Goal: Information Seeking & Learning: Learn about a topic

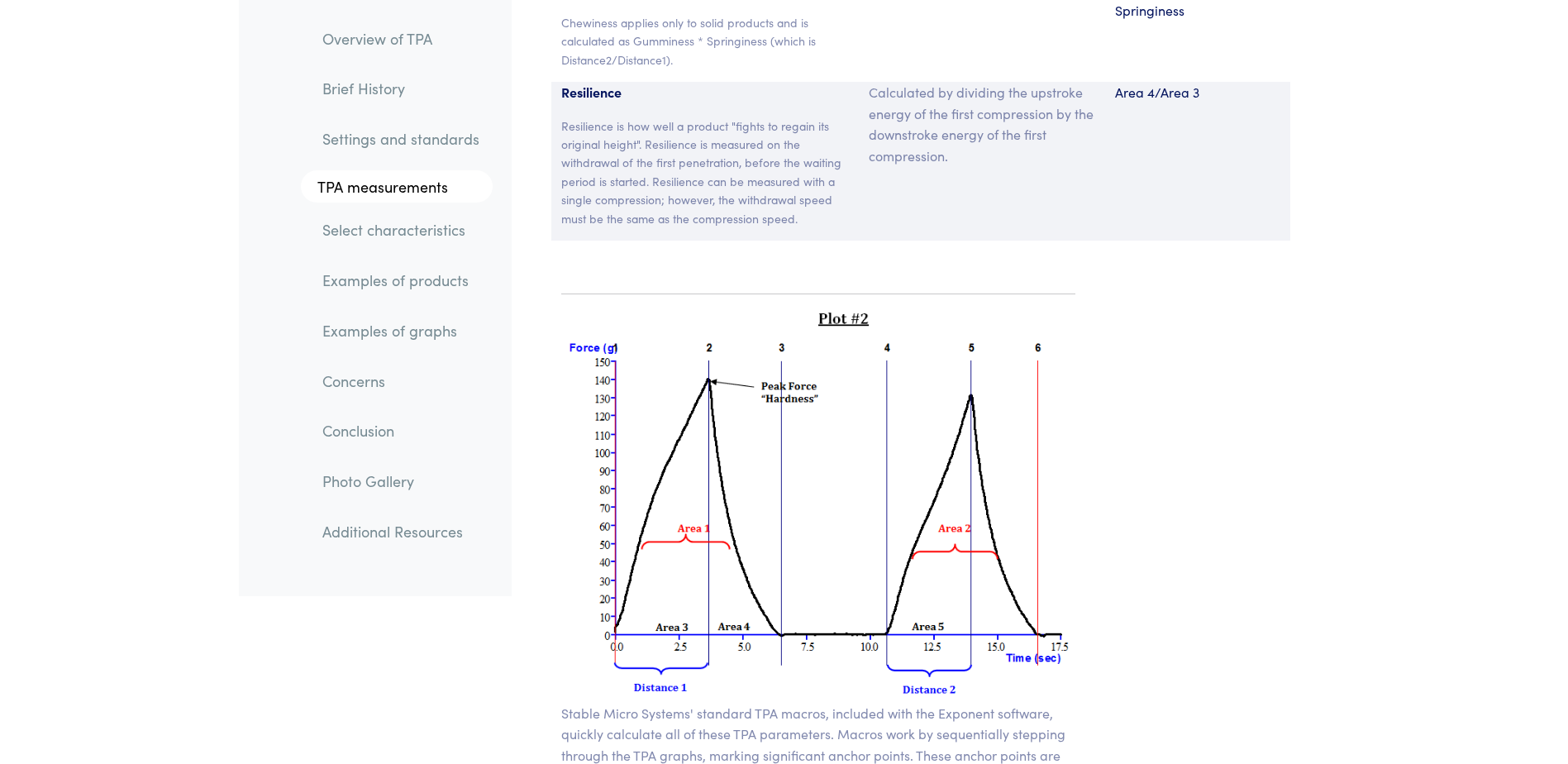
scroll to position [11824, 0]
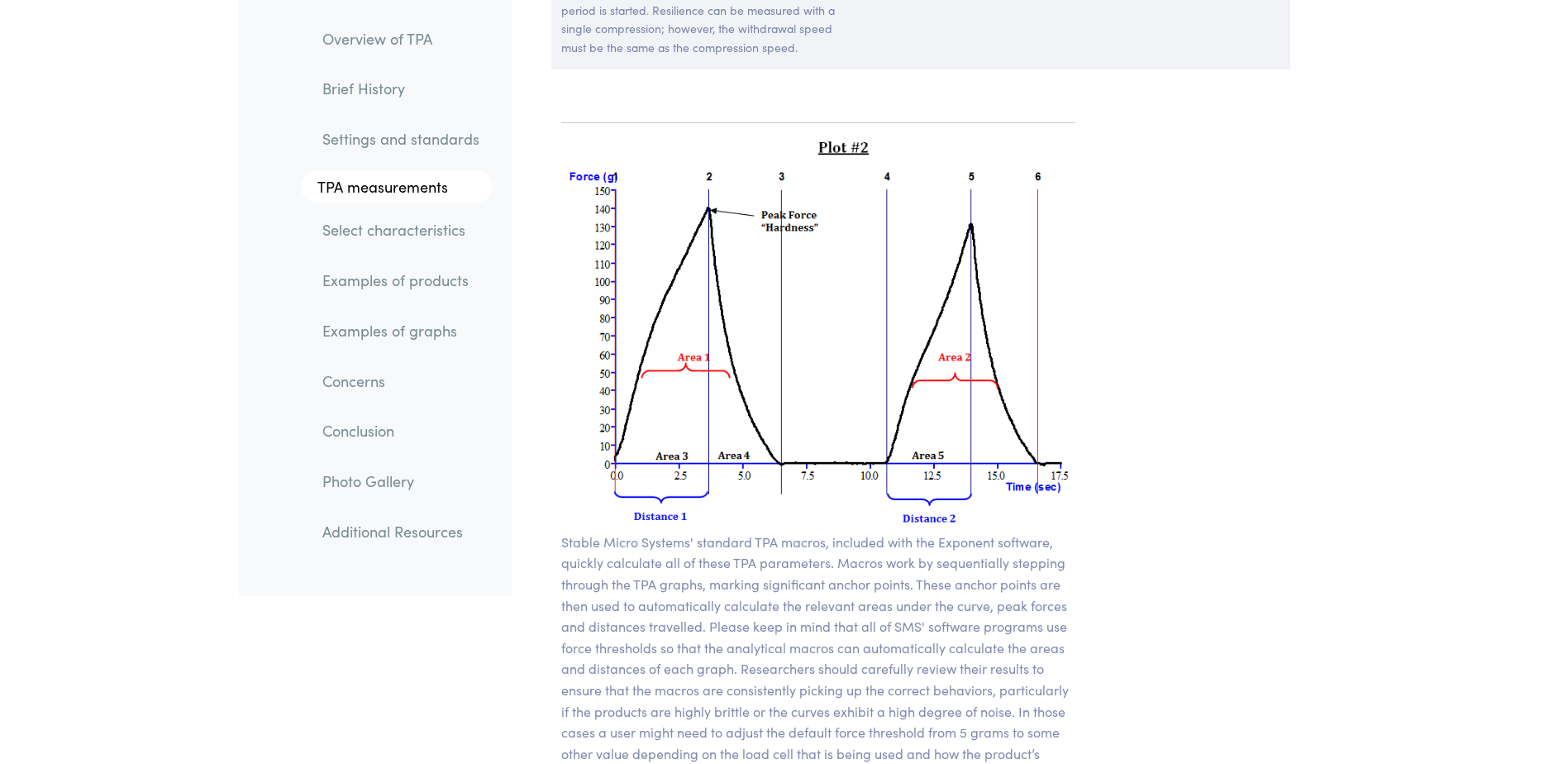
click at [797, 392] on img at bounding box center [819, 334] width 515 height 395
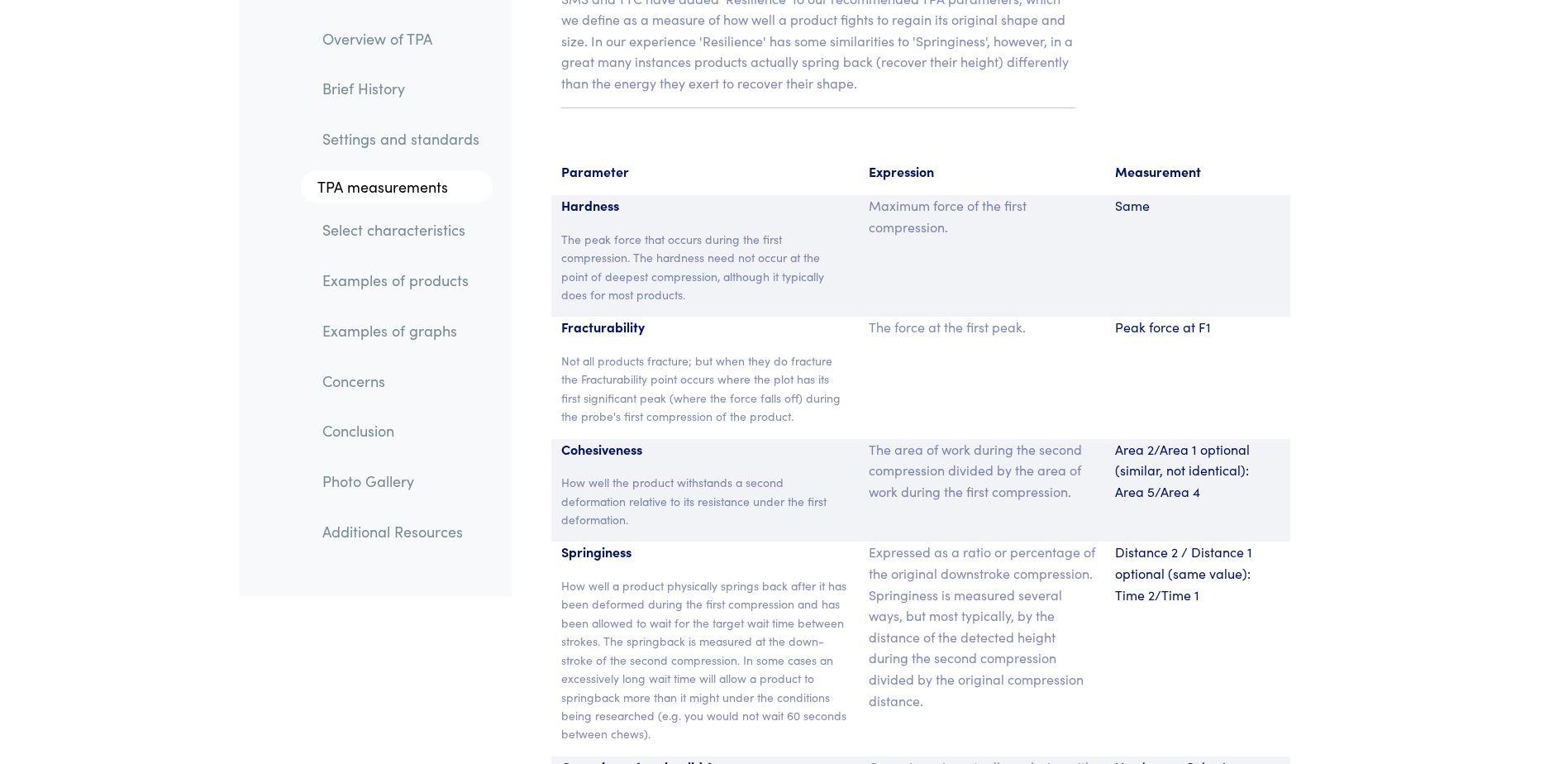
scroll to position [10750, 0]
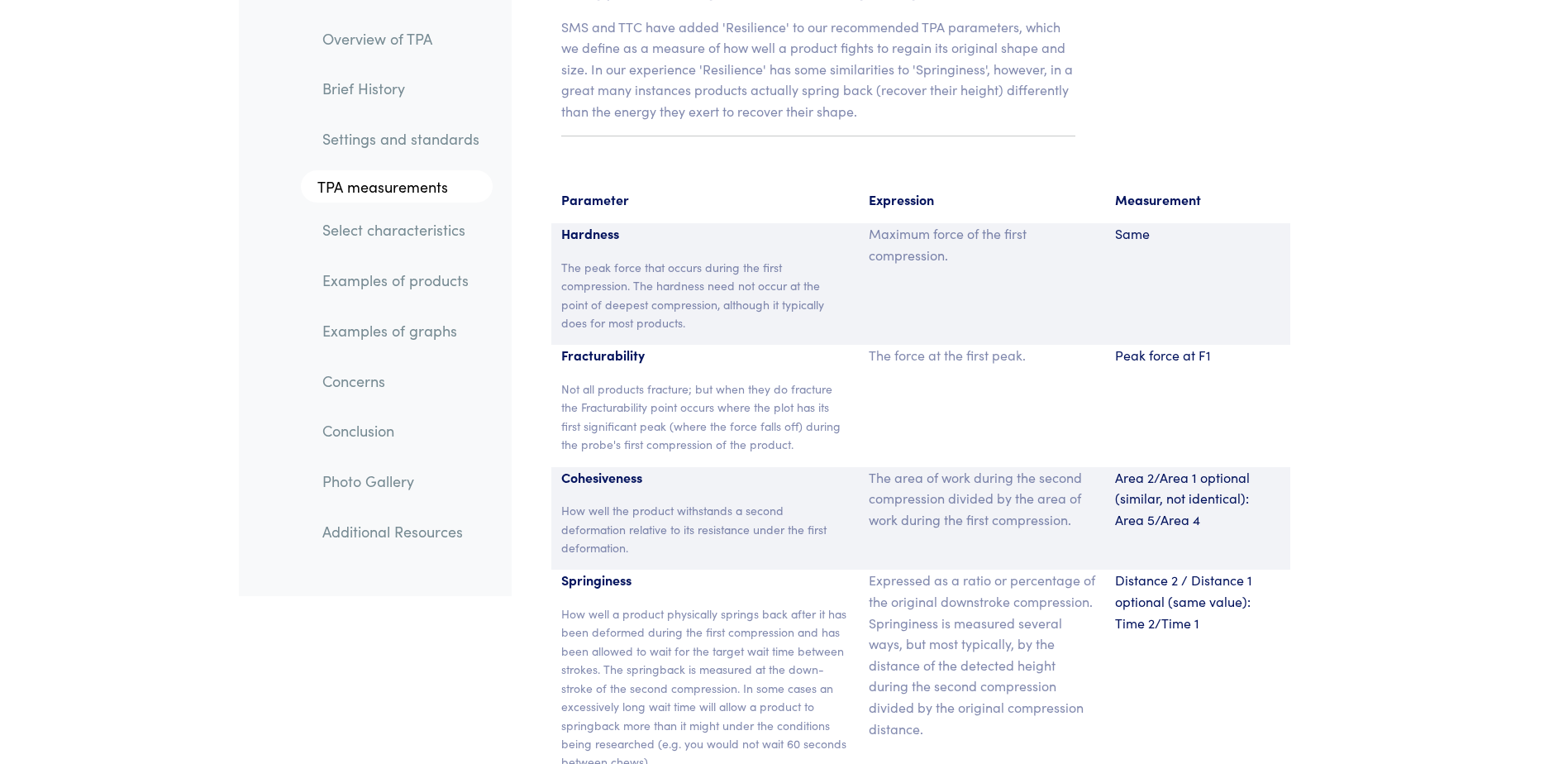
click at [665, 258] on p "The peak force that occurs during the first compression. The hardness need not …" at bounding box center [705, 295] width 288 height 74
click at [601, 223] on p "Hardness" at bounding box center [705, 234] width 288 height 21
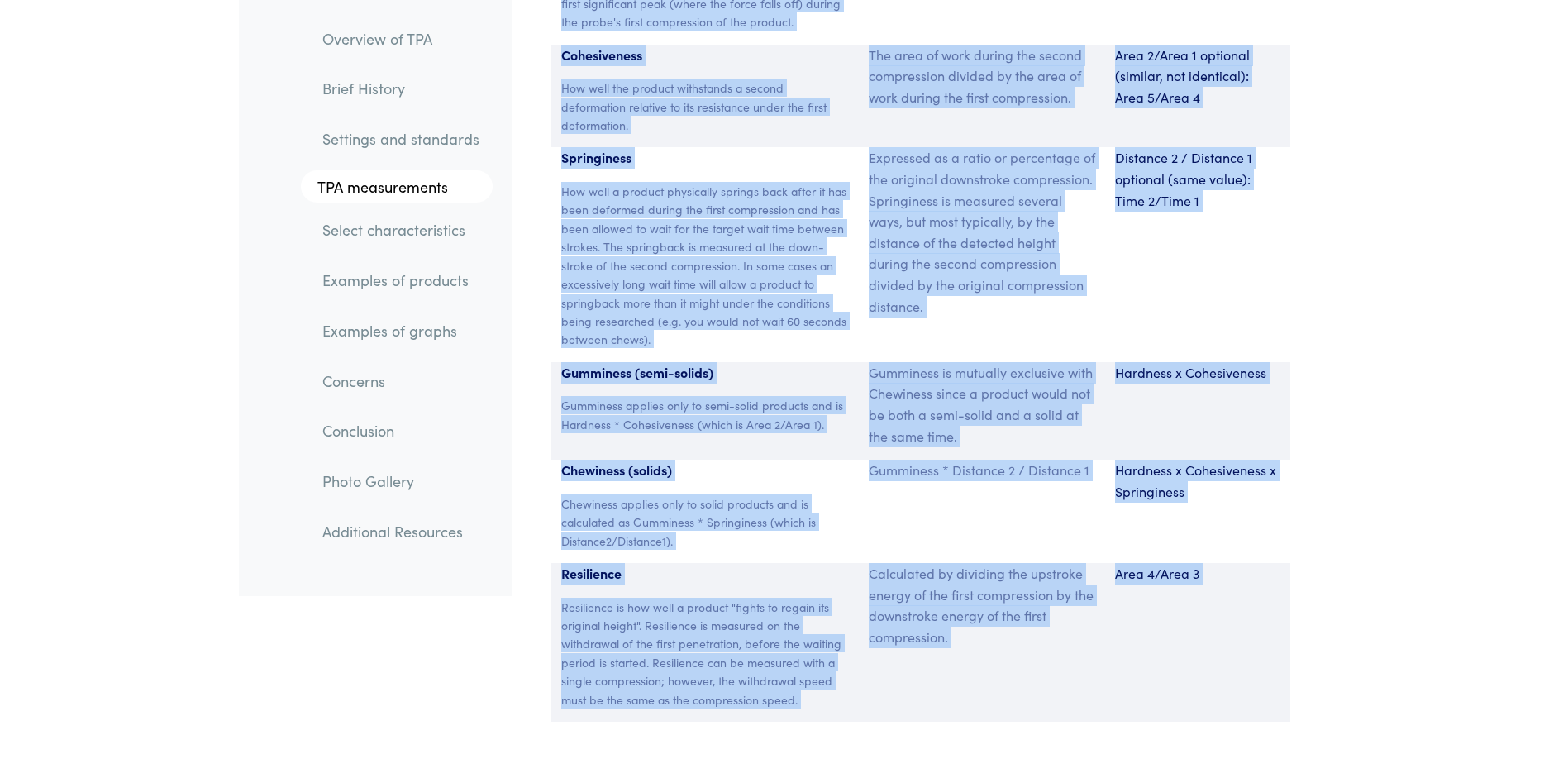
scroll to position [11222, 0]
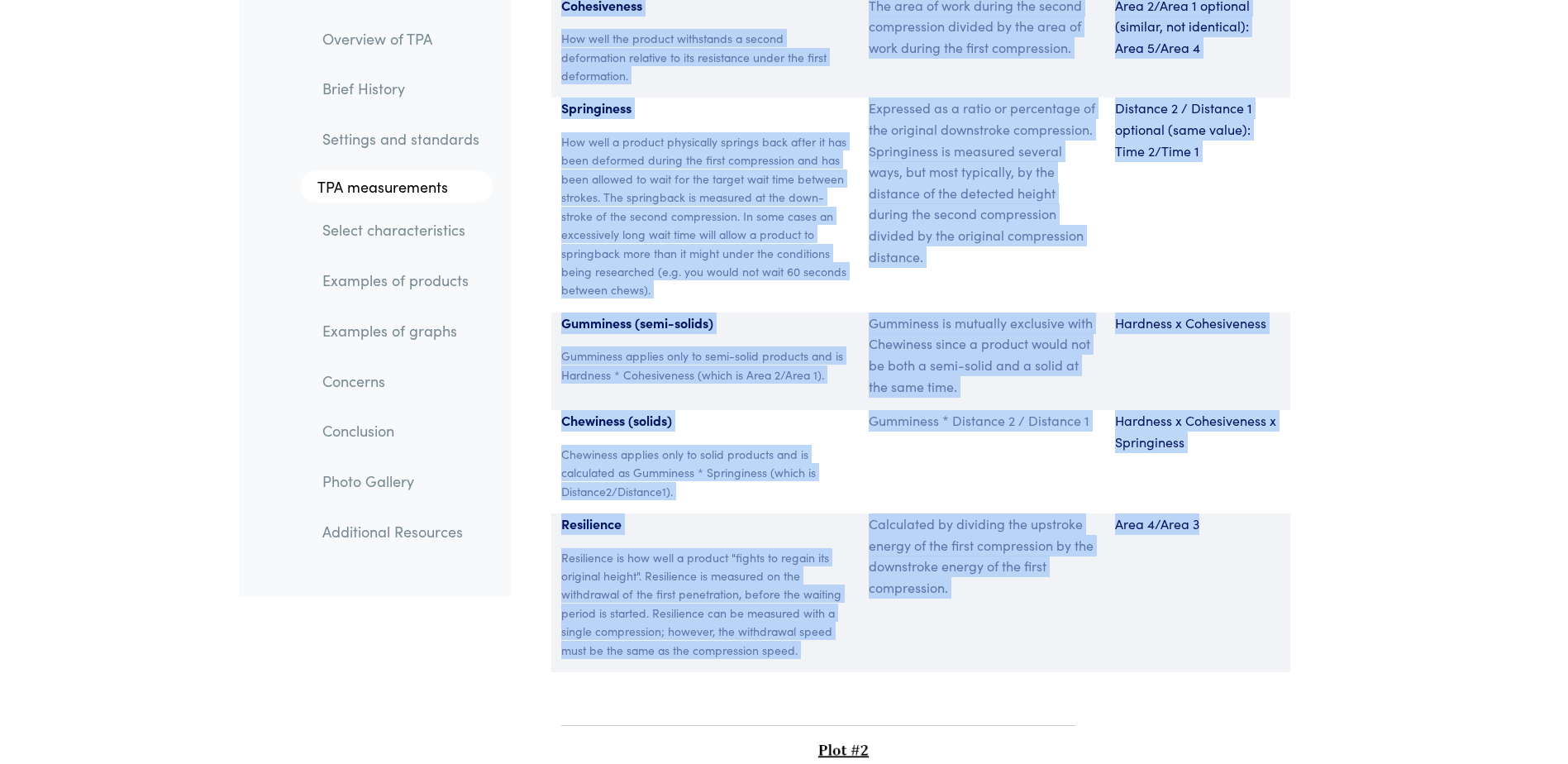
drag, startPoint x: 563, startPoint y: 171, endPoint x: 1272, endPoint y: 631, distance: 845.2
click at [1272, 631] on section "Parameter Expression Measurement Hardness The peak force that occurs during the…" at bounding box center [921, 195] width 798 height 994
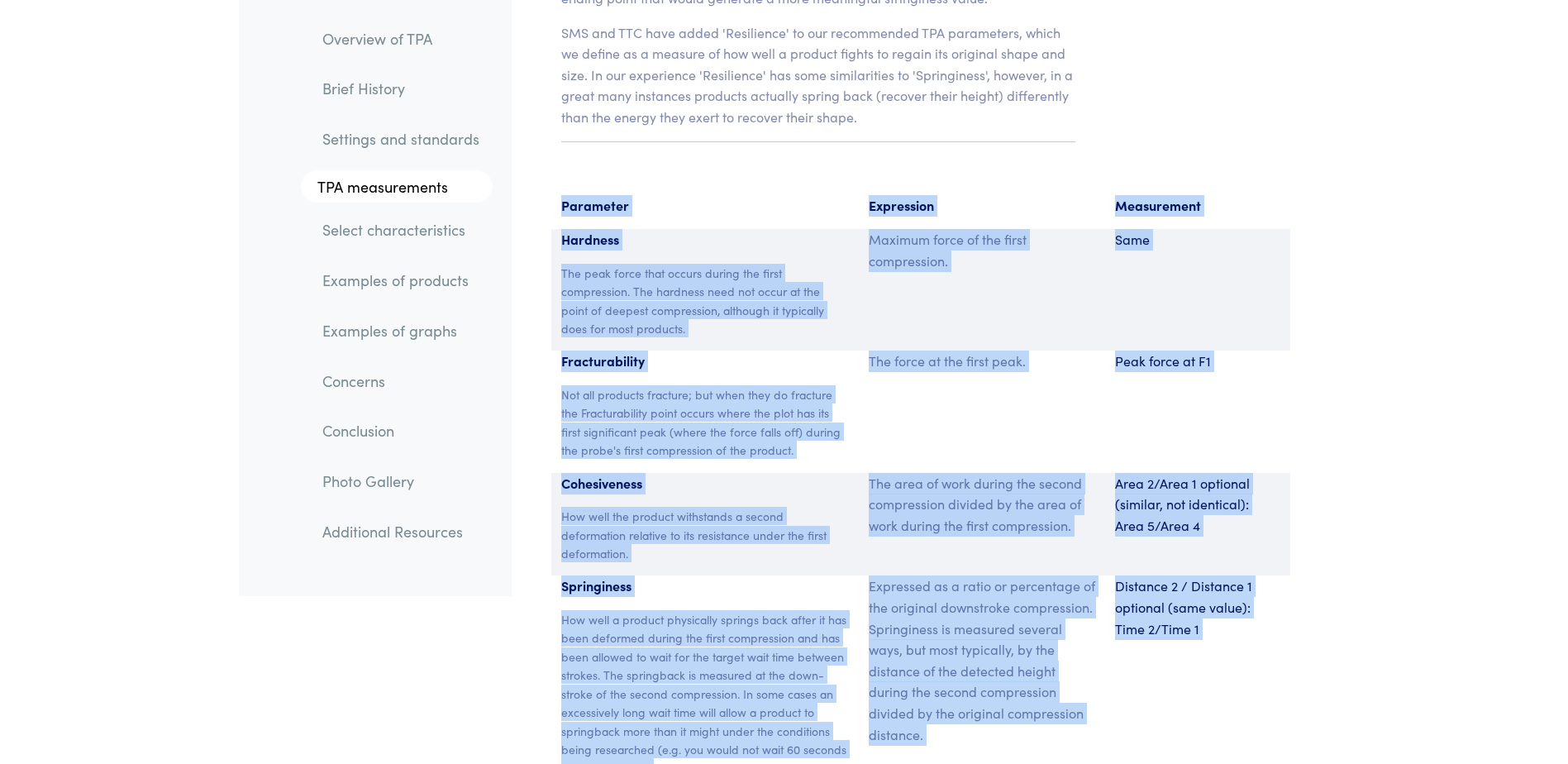
scroll to position [10725, 0]
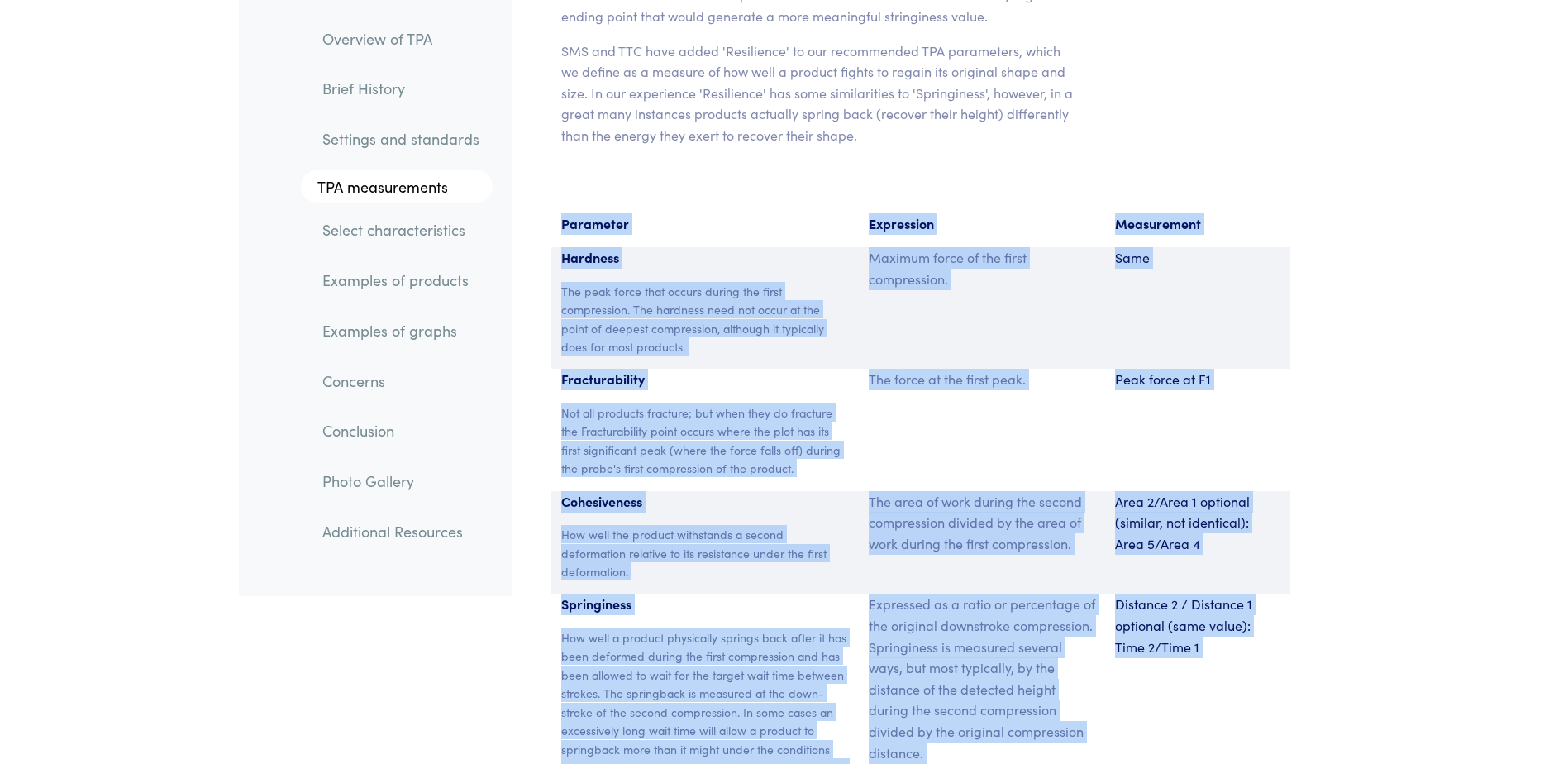
copy section "Parameter Expression Measurement Hardness The peak force that occurs during the…"
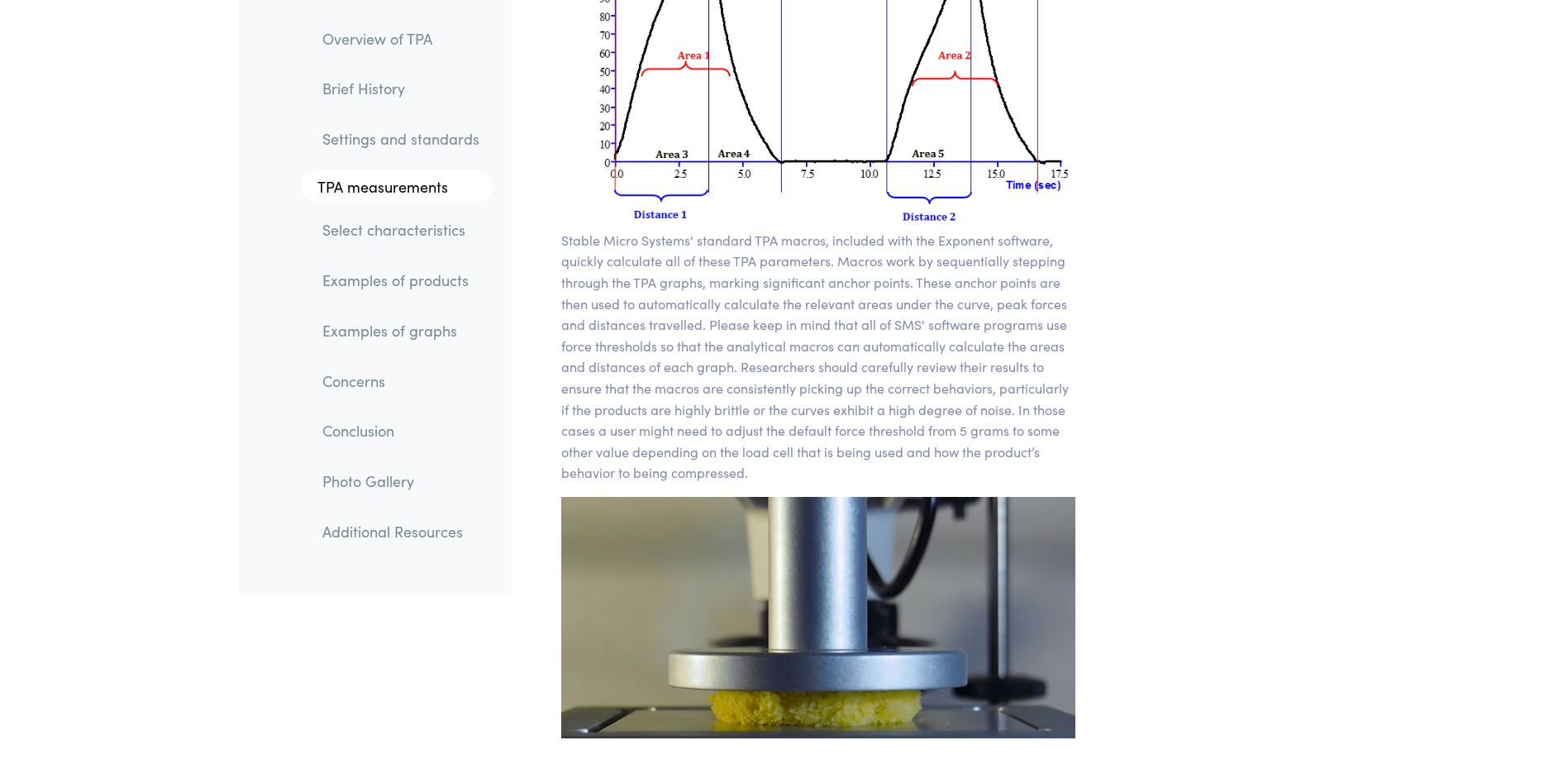
scroll to position [11903, 0]
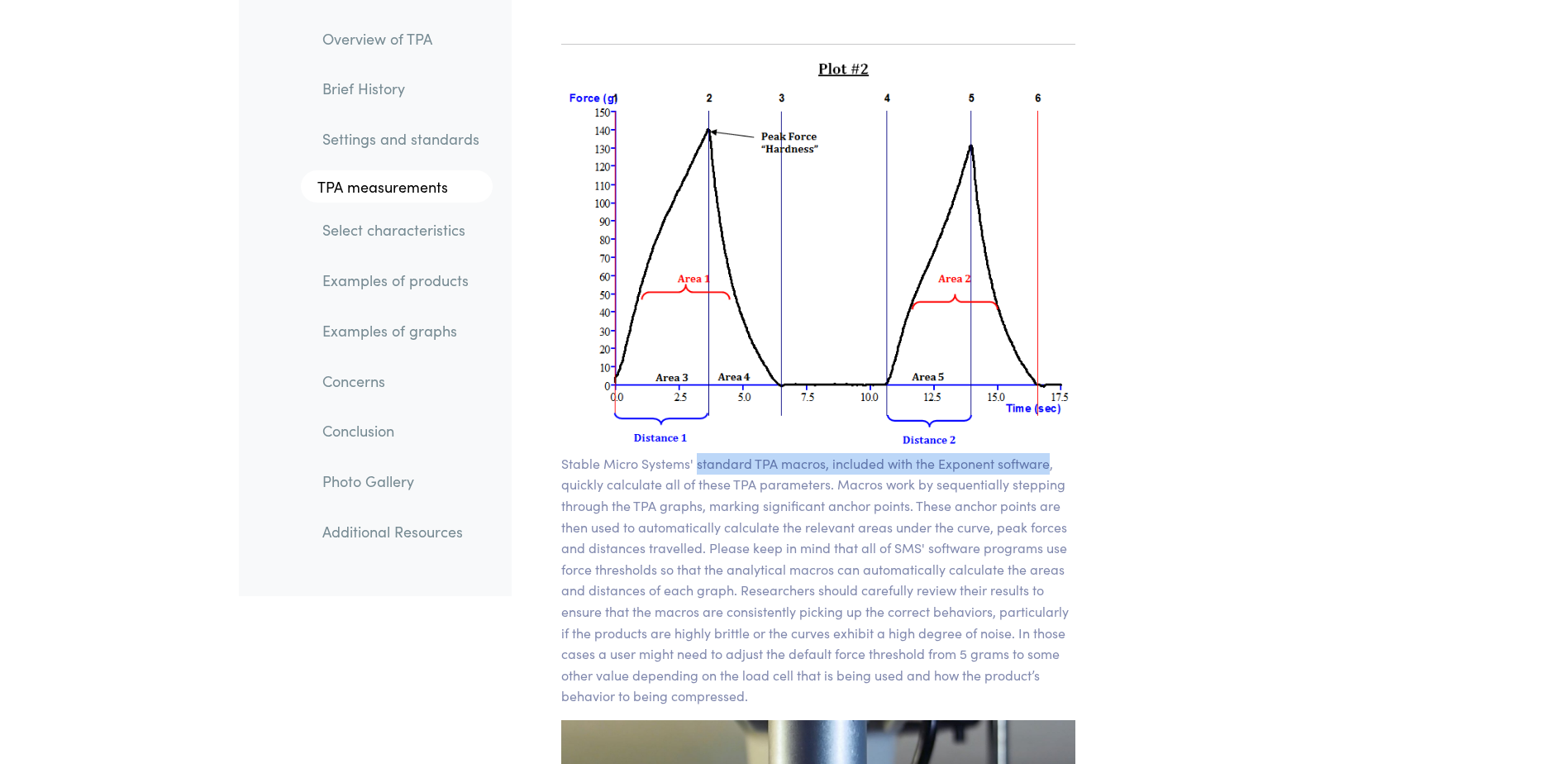
drag, startPoint x: 697, startPoint y: 441, endPoint x: 1045, endPoint y: 445, distance: 348.0
click at [1045, 453] on p "Stable Micro Systems' standard TPA macros, included with the Exponent software,…" at bounding box center [819, 579] width 515 height 253
copy p "standard TPA macros, included with the Exponent software"
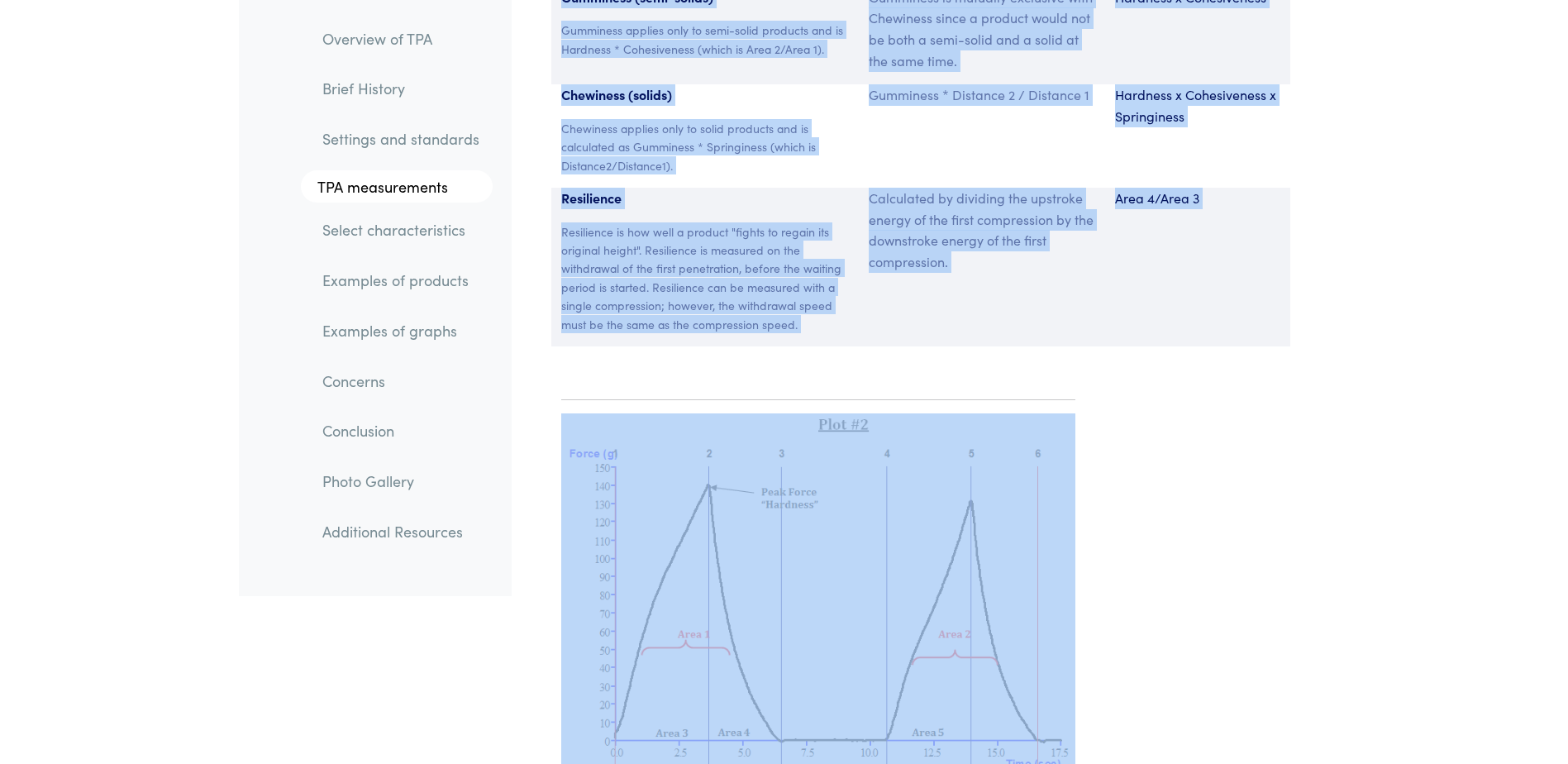
scroll to position [11751, 0]
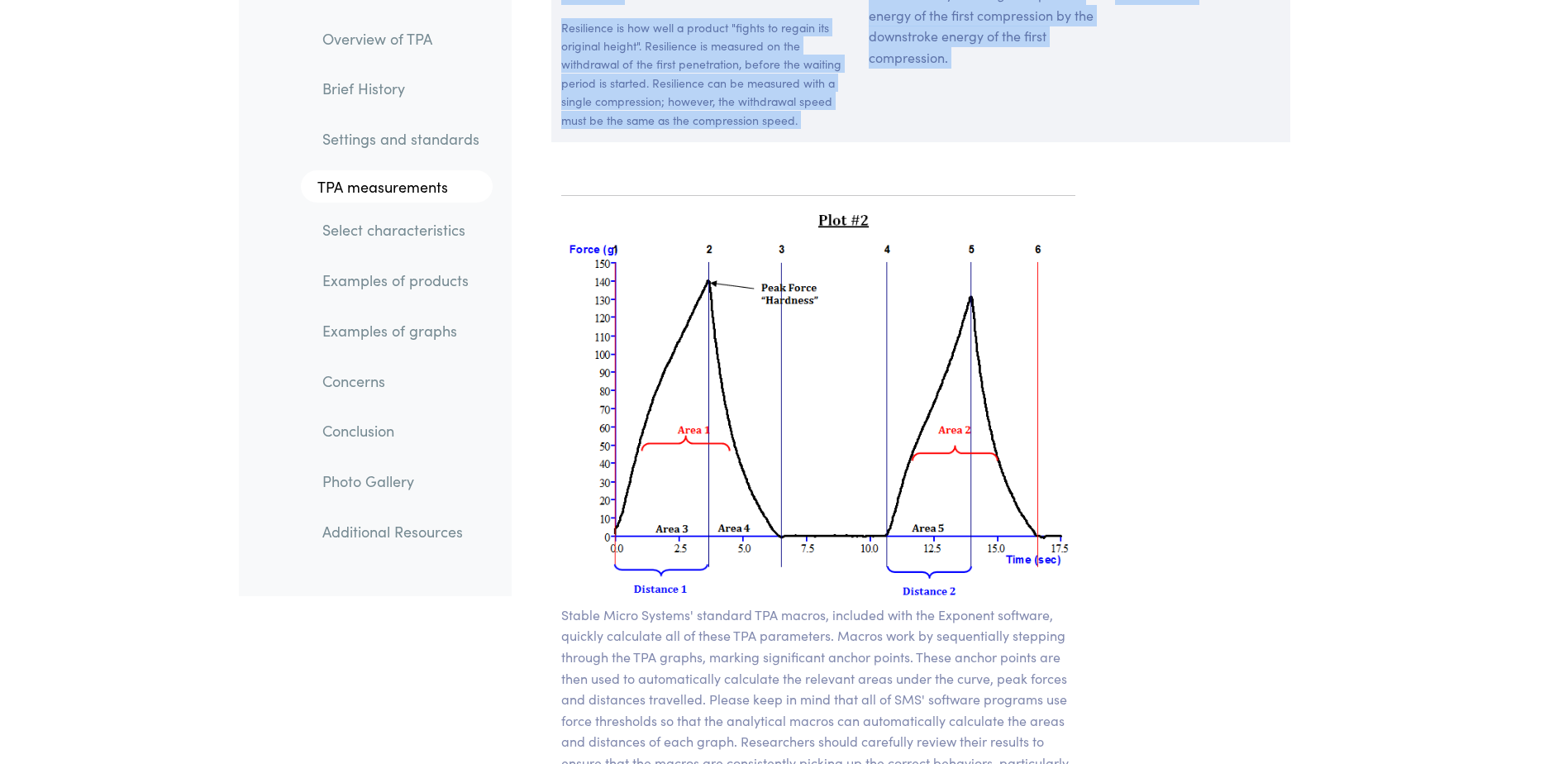
drag, startPoint x: 555, startPoint y: 88, endPoint x: 1363, endPoint y: 147, distance: 810.2
copy section "Parameter Expression Measurement Hardness The peak force that occurs during the…"
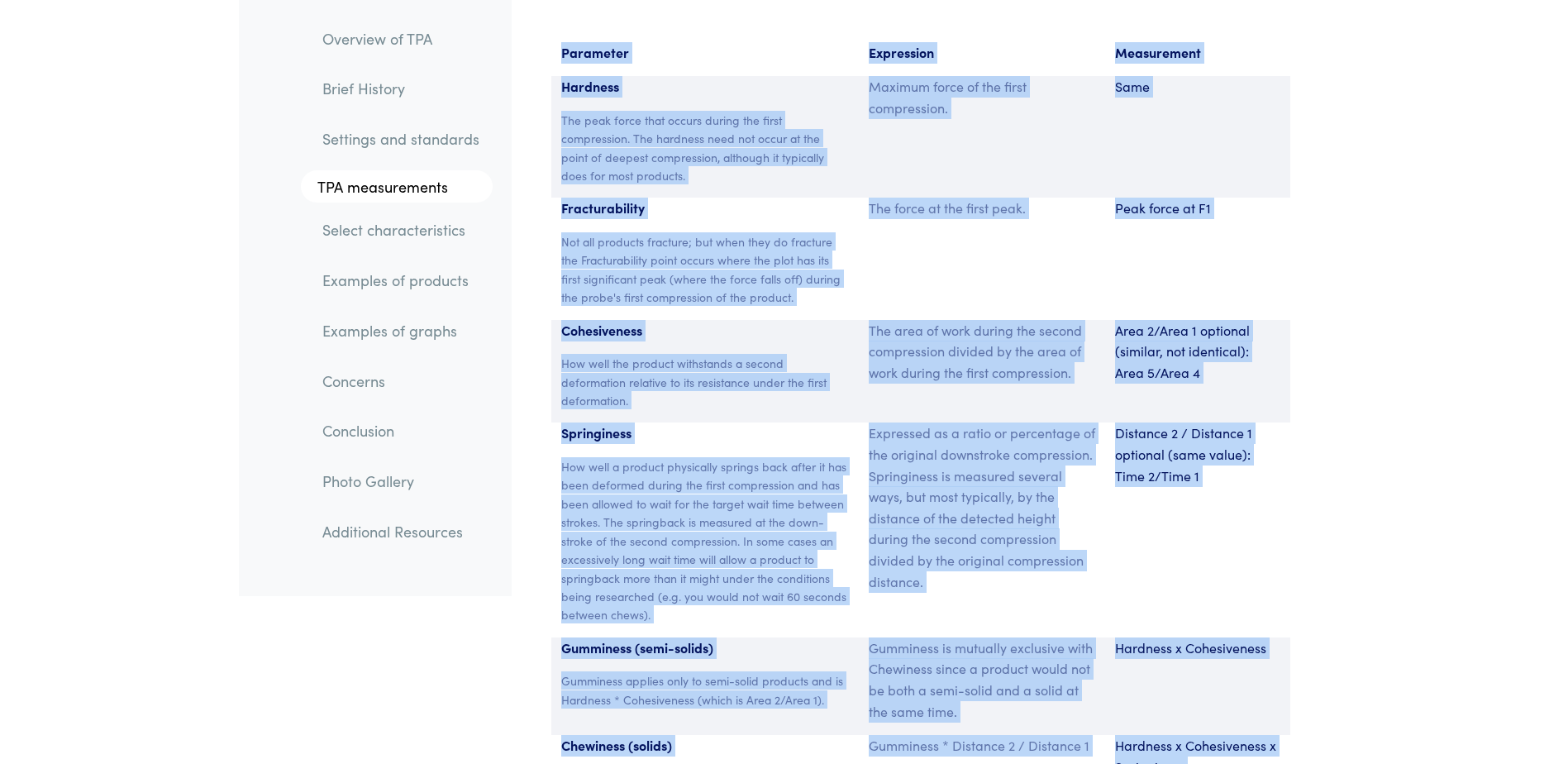
scroll to position [10842, 0]
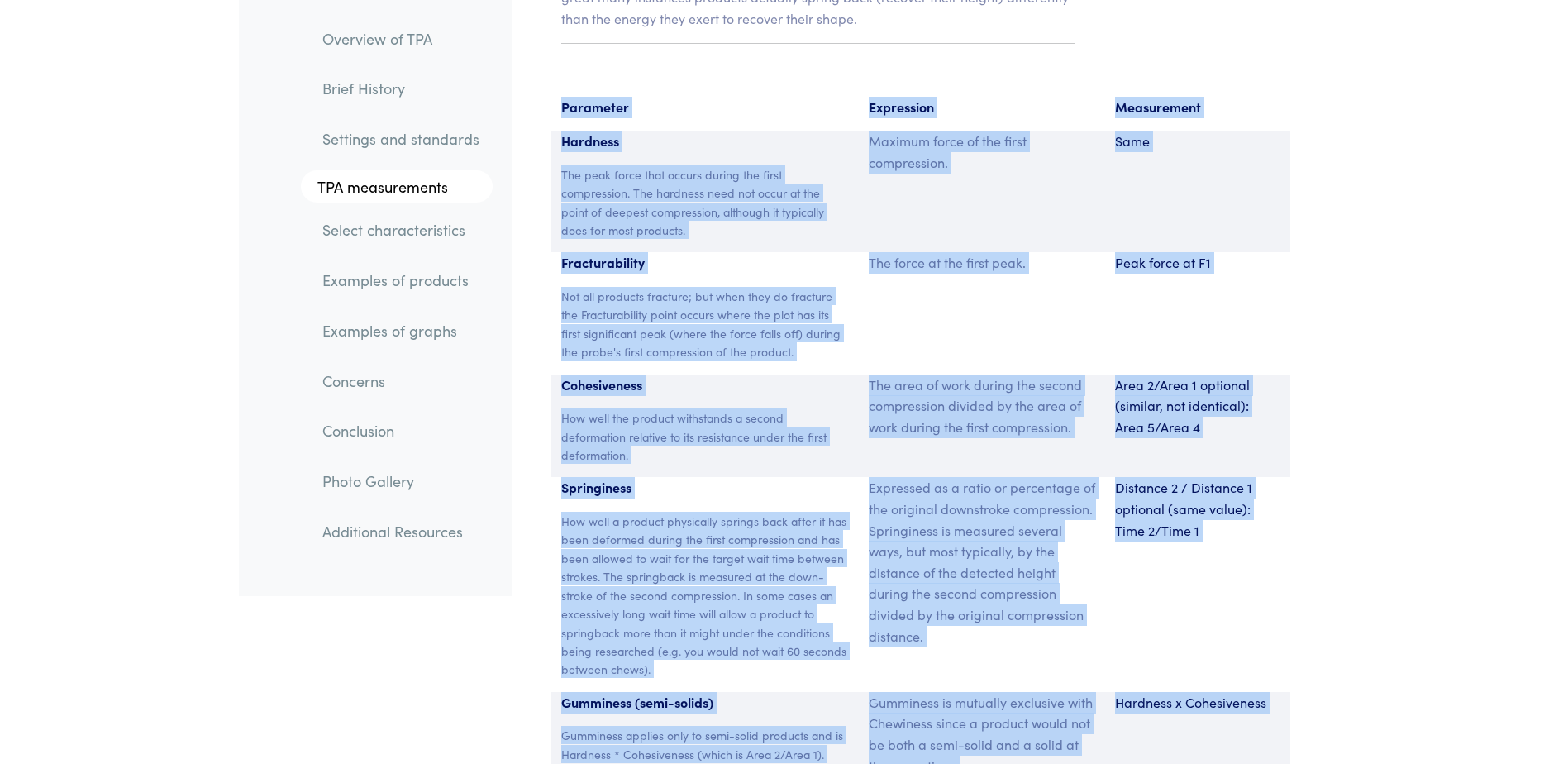
click at [1043, 328] on div "The force at the first peak." at bounding box center [982, 312] width 246 height 121
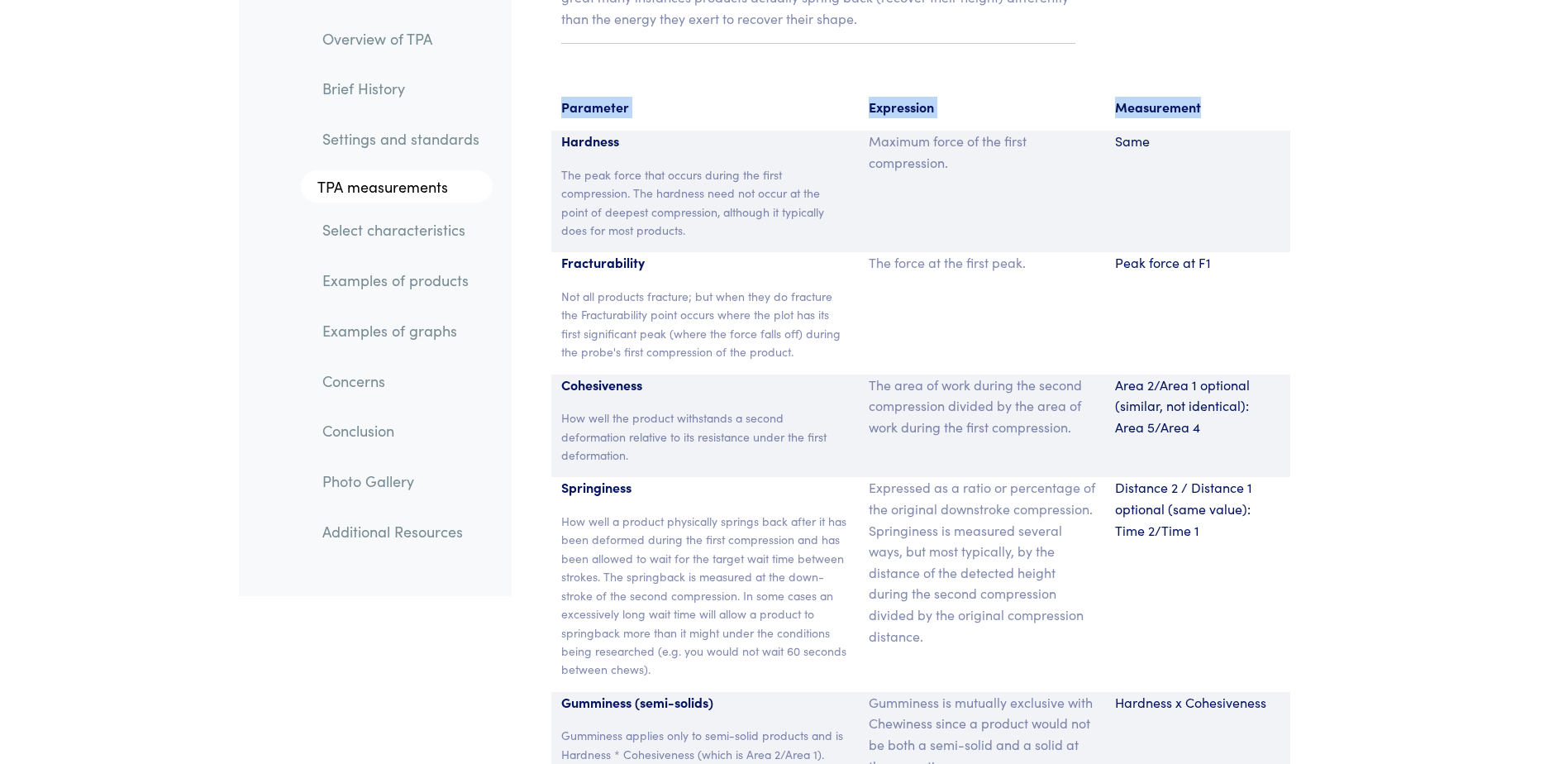
drag, startPoint x: 557, startPoint y: 78, endPoint x: 1200, endPoint y: 71, distance: 643.0
click at [1200, 77] on section "Parameter Expression Measurement Hardness The peak force that occurs during the…" at bounding box center [921, 574] width 798 height 994
copy div "Parameter Expression Measurement"
drag, startPoint x: 561, startPoint y: 115, endPoint x: 699, endPoint y: 120, distance: 138.1
click at [699, 130] on p "Hardness" at bounding box center [705, 141] width 288 height 21
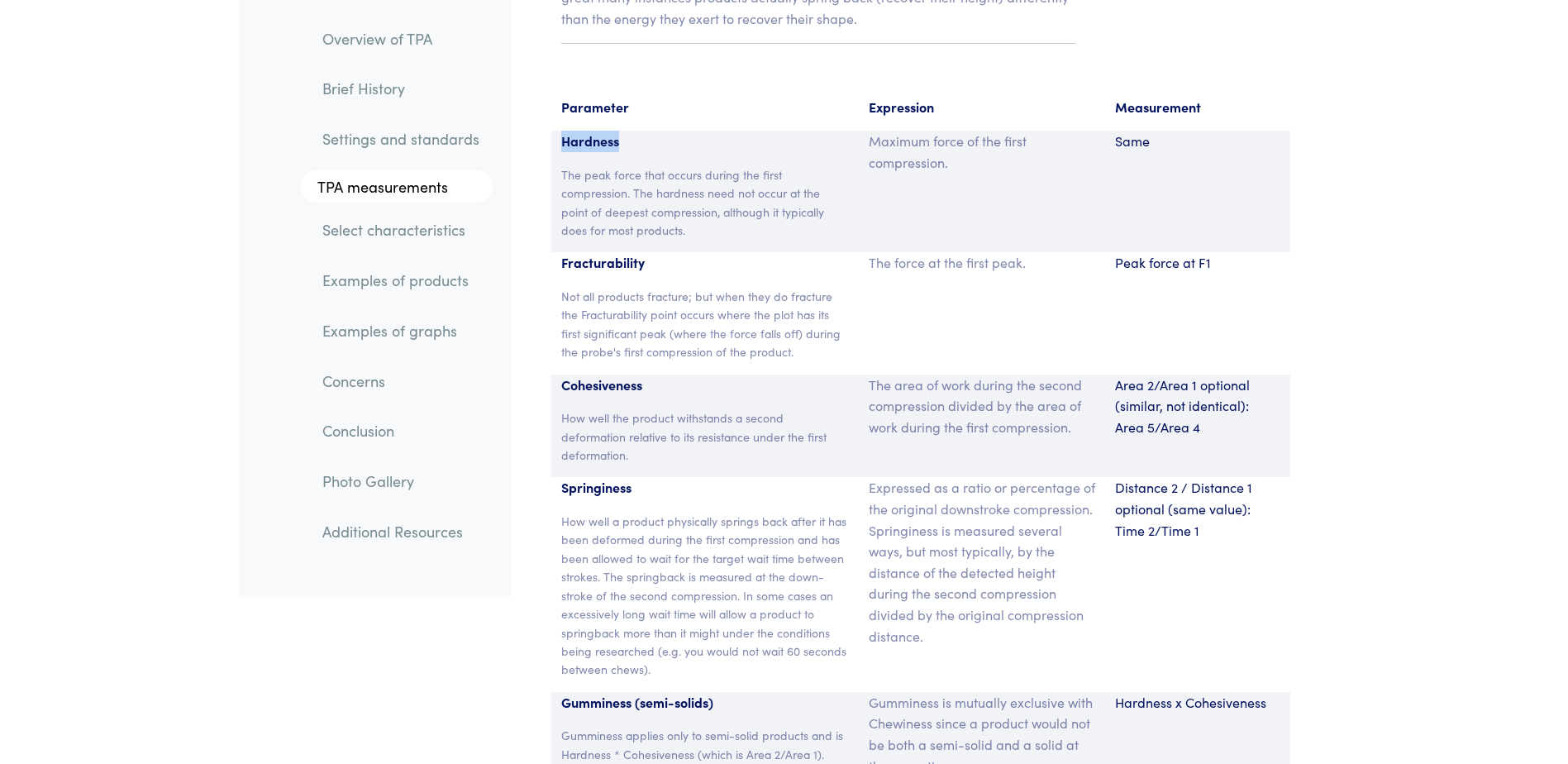
copy p "Hardness"
drag, startPoint x: 867, startPoint y: 118, endPoint x: 959, endPoint y: 142, distance: 95.1
click at [959, 142] on div "Maximum force of the first compression." at bounding box center [982, 191] width 246 height 121
copy p "Maximum force of the first compression."
drag, startPoint x: 1119, startPoint y: 121, endPoint x: 1156, endPoint y: 118, distance: 37.1
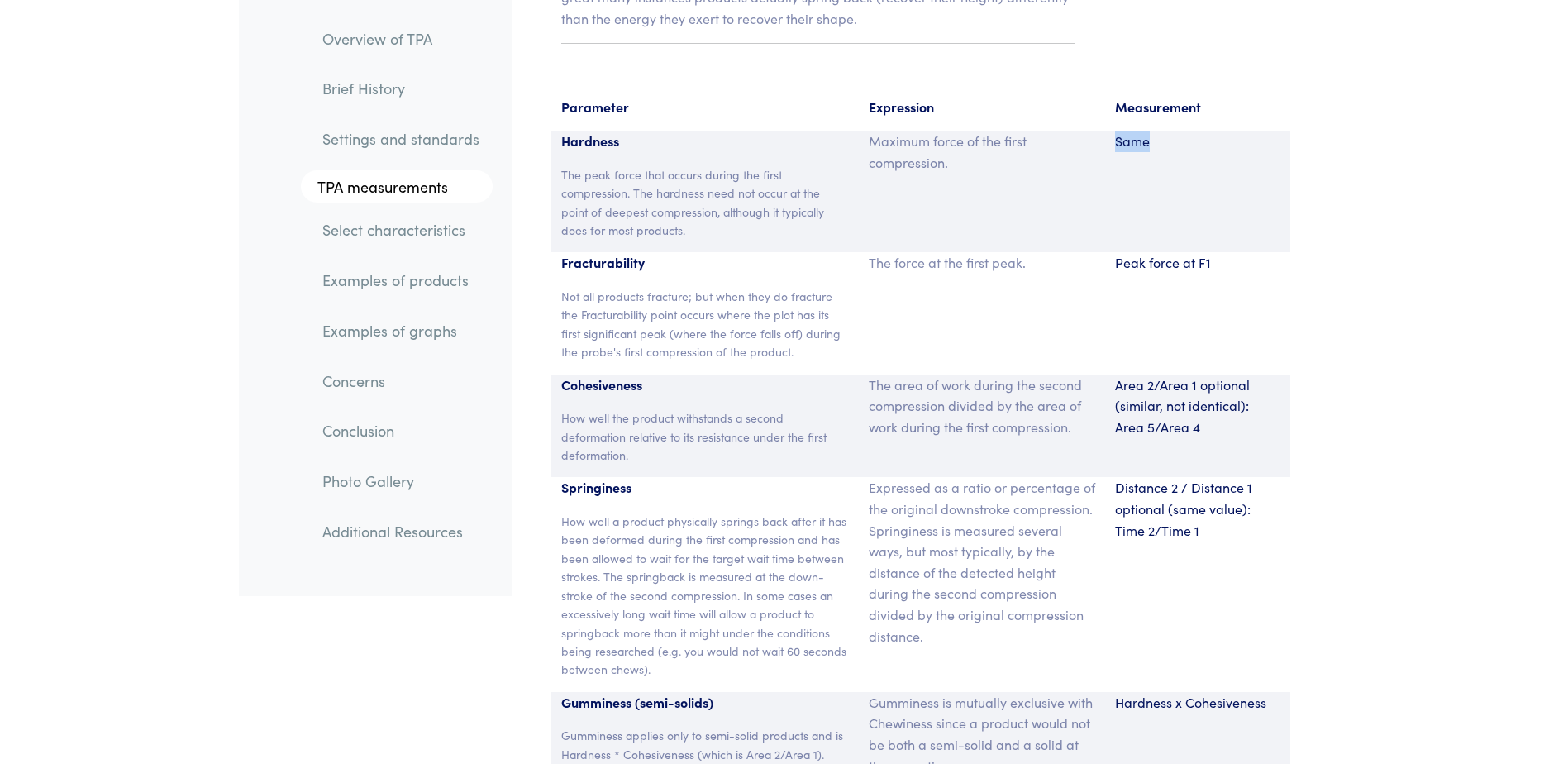
click at [1156, 130] on p "Same" at bounding box center [1197, 141] width 165 height 21
drag, startPoint x: 654, startPoint y: 358, endPoint x: 537, endPoint y: 365, distance: 117.2
click at [537, 365] on section "Parameter Expression Measurement Hardness The peak force that occurs during the…" at bounding box center [921, 574] width 798 height 994
copy p "Cohesiveness"
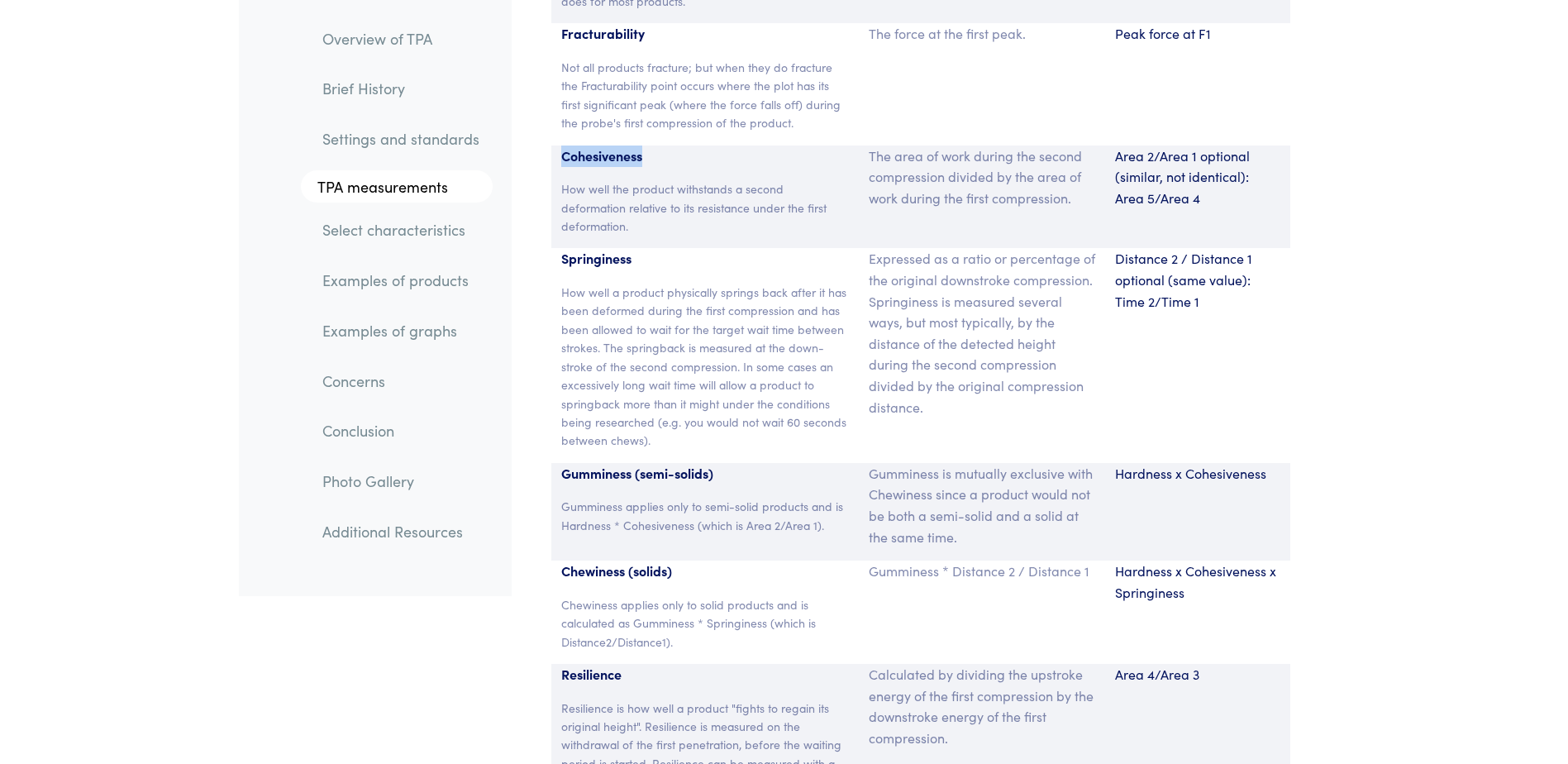
scroll to position [10906, 0]
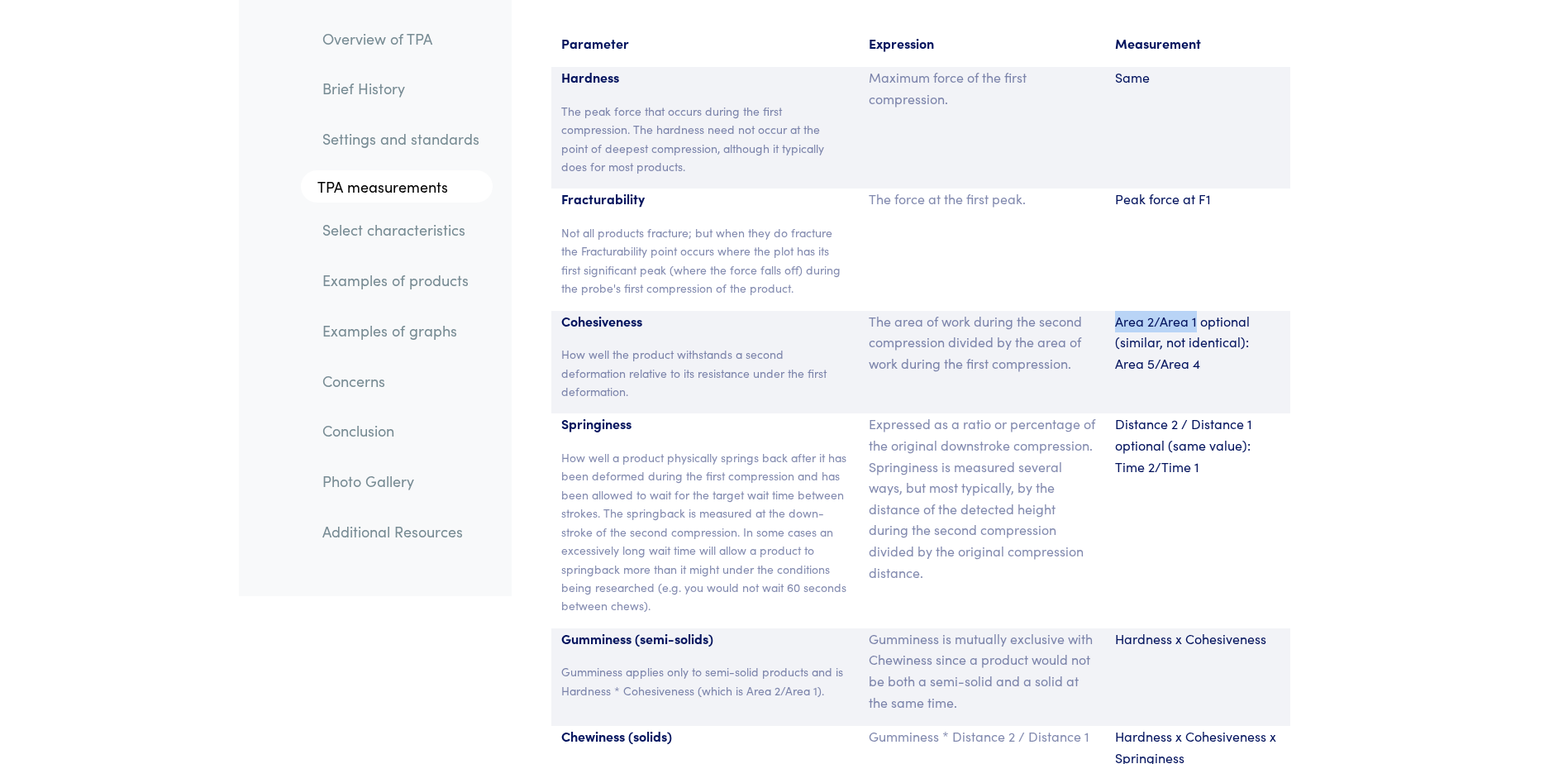
drag, startPoint x: 1196, startPoint y: 298, endPoint x: 1115, endPoint y: 302, distance: 81.1
click at [1115, 311] on p "Area 2/Area 1 optional (similar, not identical): Area 5/Area 4" at bounding box center [1197, 342] width 165 height 63
drag, startPoint x: 1115, startPoint y: 302, endPoint x: 1046, endPoint y: 329, distance: 74.1
click at [1044, 329] on p "The area of work during the second compression divided by the area of work duri…" at bounding box center [982, 342] width 227 height 63
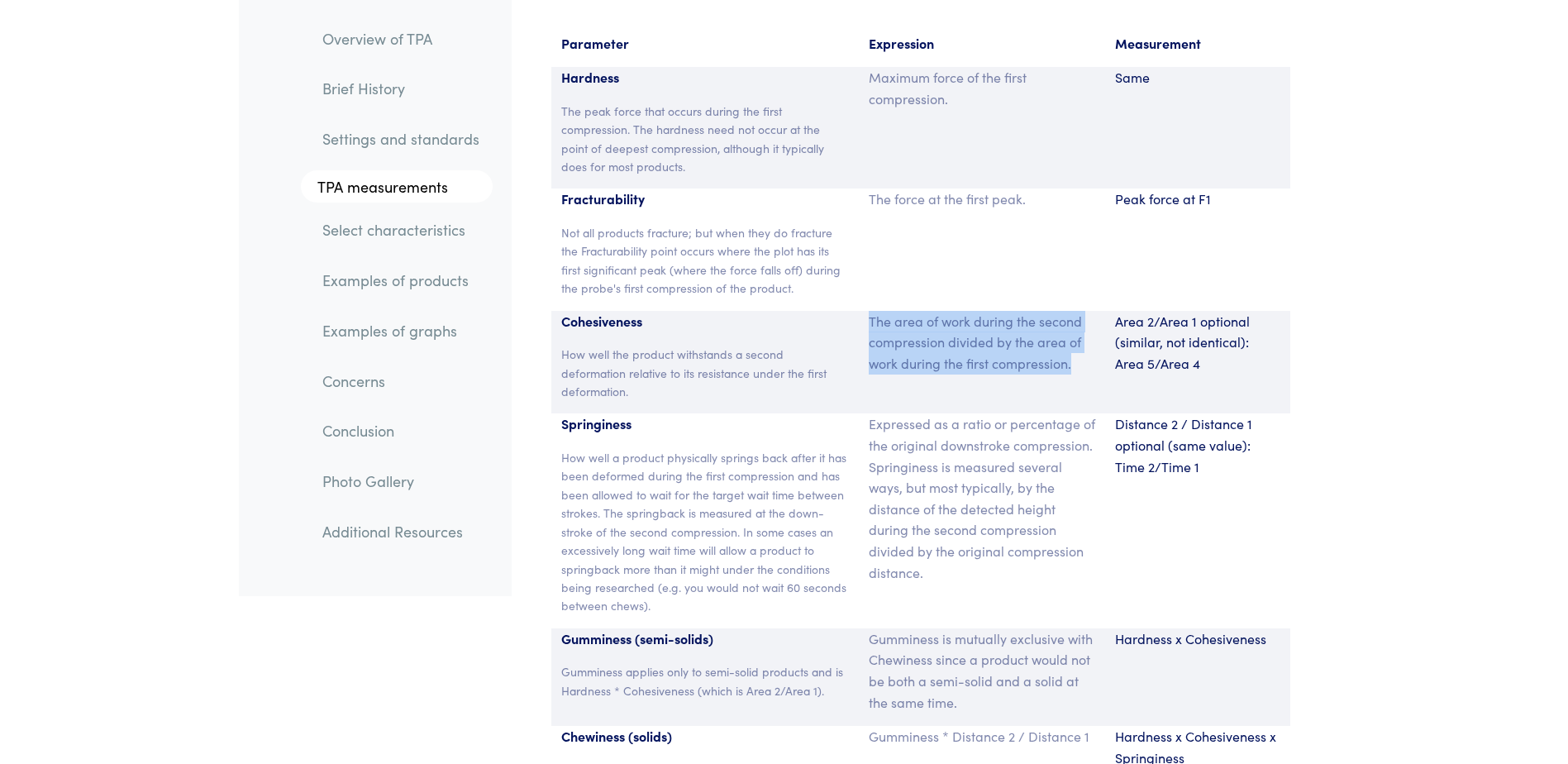
drag, startPoint x: 1078, startPoint y: 342, endPoint x: 871, endPoint y: 306, distance: 210.1
click at [871, 311] on p "The area of work during the second compression divided by the area of work duri…" at bounding box center [982, 342] width 227 height 63
copy p "The area of work during the second compression divided by the area of work duri…"
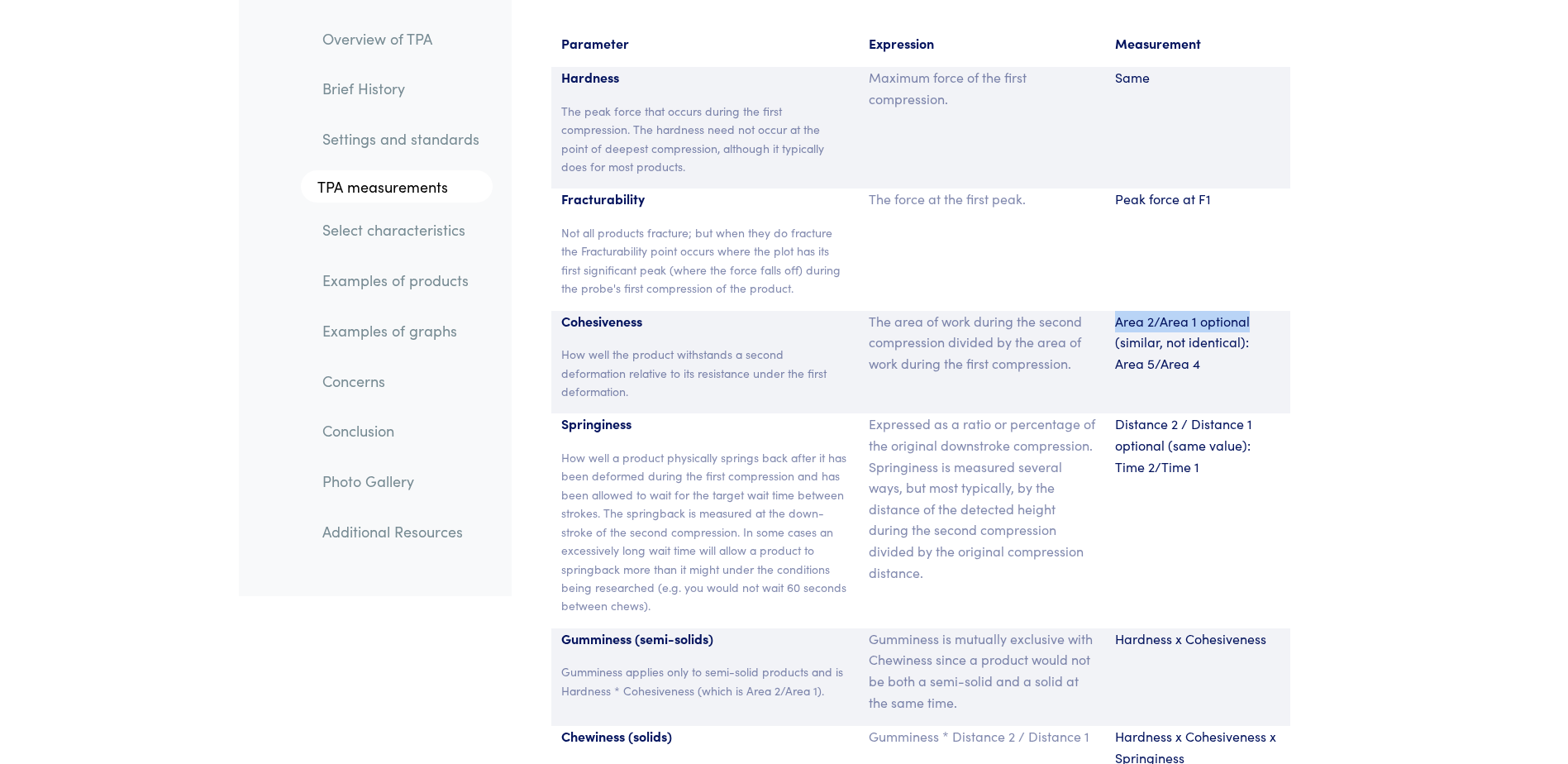
drag, startPoint x: 1117, startPoint y: 295, endPoint x: 1257, endPoint y: 294, distance: 140.0
click at [1257, 311] on p "Area 2/Area 1 optional (similar, not identical): Area 5/Area 4" at bounding box center [1197, 342] width 165 height 63
copy p "Area 2/Area 1 optional"
click at [1244, 471] on div "Distance 2 / Distance 1 optional (same value): Time 2/Time 1" at bounding box center [1197, 520] width 185 height 214
drag, startPoint x: 563, startPoint y: 403, endPoint x: 633, endPoint y: 400, distance: 70.1
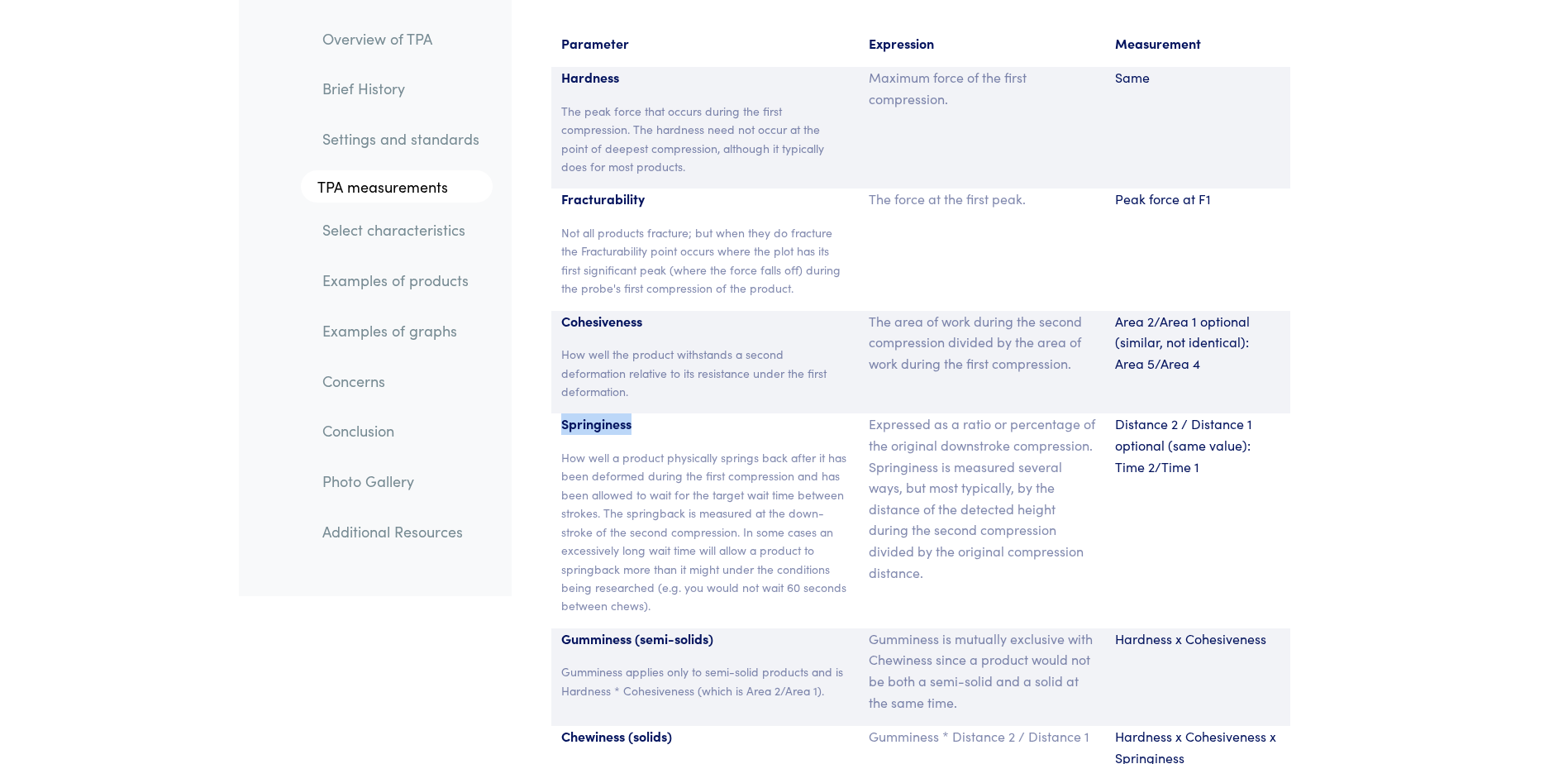
click at [633, 413] on p "Springiness" at bounding box center [705, 424] width 288 height 21
drag, startPoint x: 633, startPoint y: 400, endPoint x: 730, endPoint y: 419, distance: 98.8
click at [730, 419] on div "Springiness How well a product physically springs back after it has been deform…" at bounding box center [705, 520] width 308 height 214
click at [600, 113] on p "The peak force that occurs during the first compression. The hardness need not …" at bounding box center [705, 138] width 288 height 74
drag, startPoint x: 563, startPoint y: 50, endPoint x: 633, endPoint y: 108, distance: 90.9
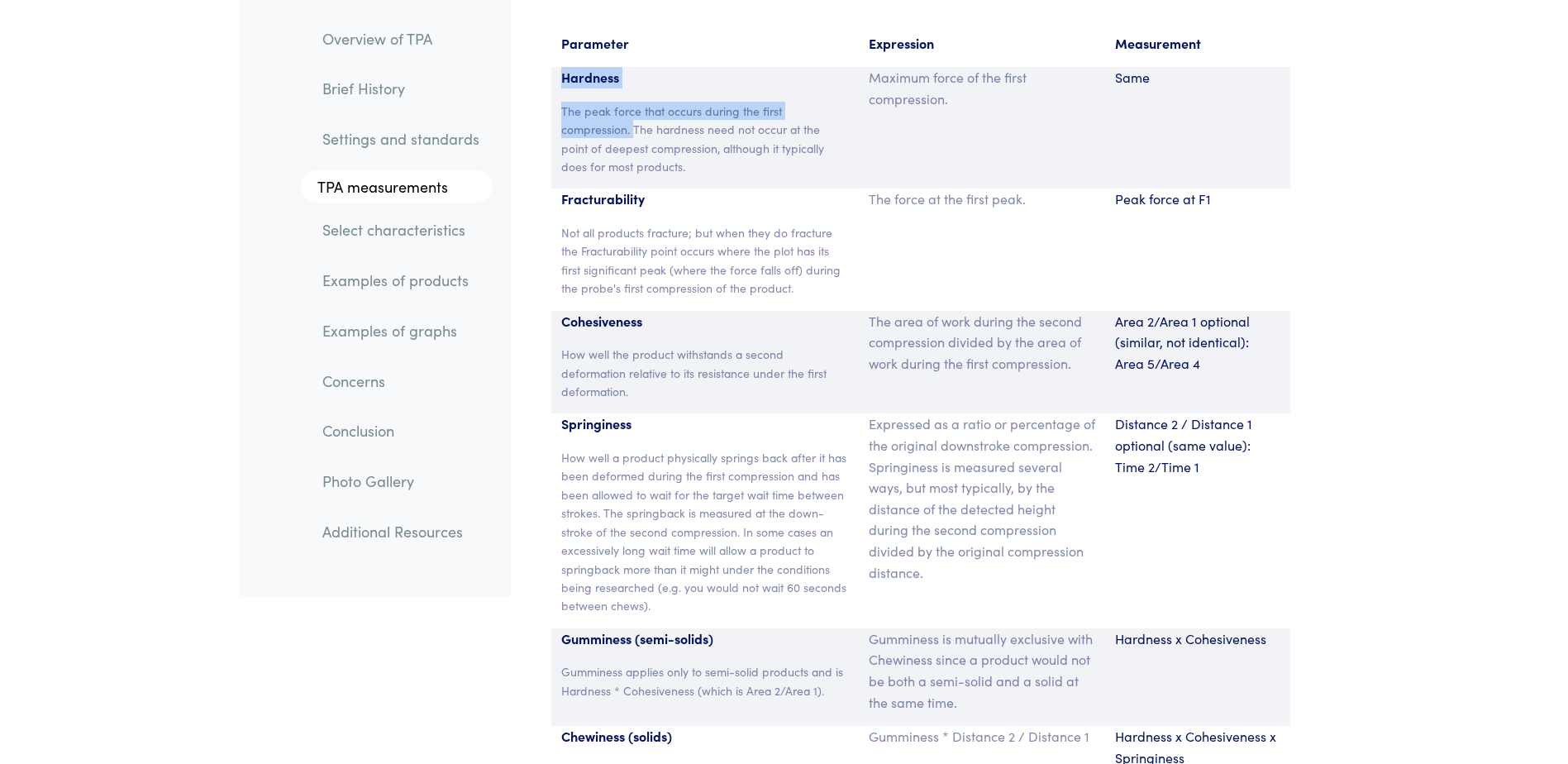
click at [633, 108] on div "Hardness The peak force that occurs during the first compression. The hardness …" at bounding box center [705, 128] width 308 height 121
copy div "Hardness The peak force that occurs during the first compression."
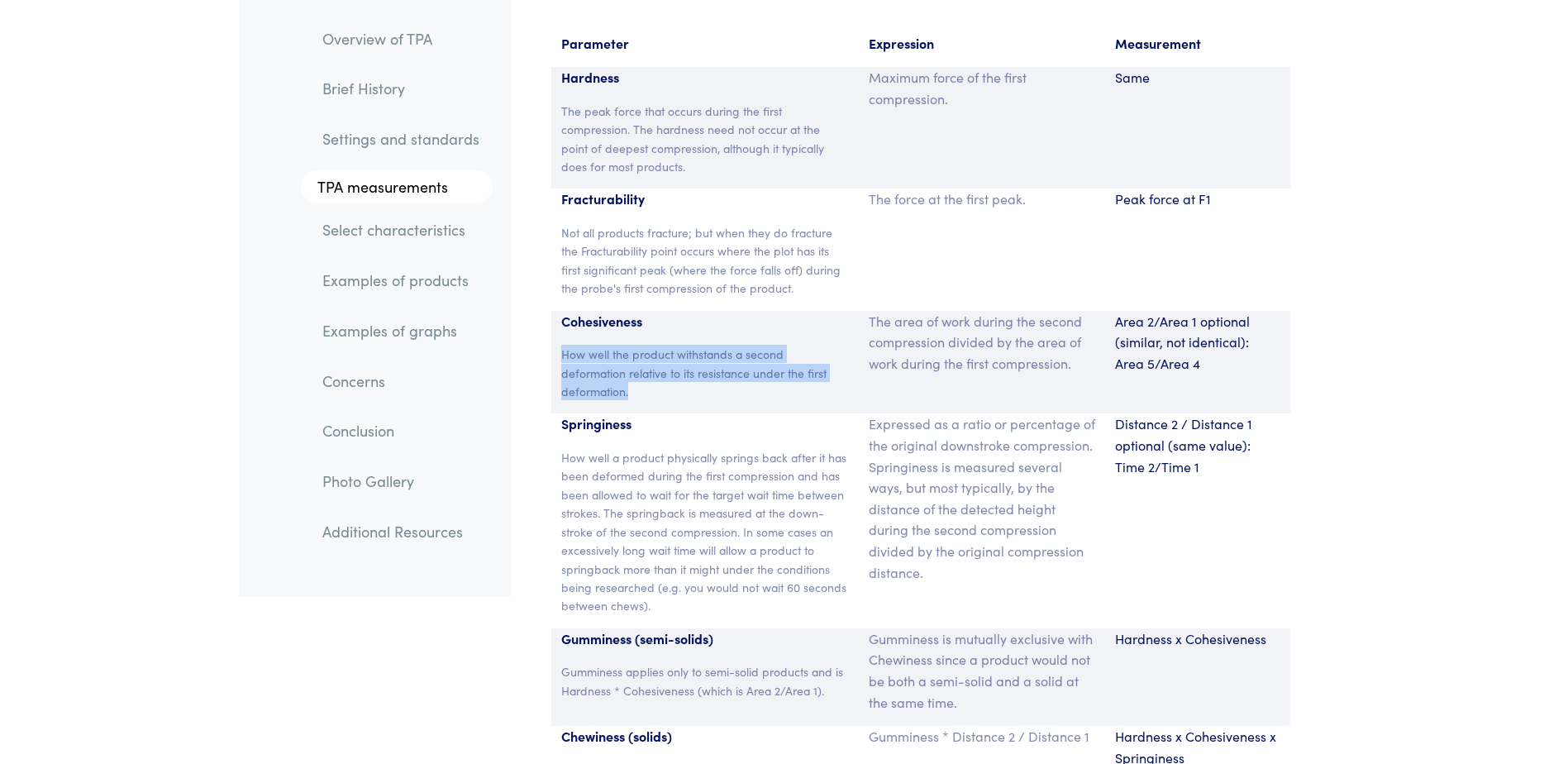
drag, startPoint x: 674, startPoint y: 370, endPoint x: 563, endPoint y: 329, distance: 118.3
click at [563, 345] on p "How well the product withstands a second deformation relative to its resistance…" at bounding box center [705, 372] width 288 height 55
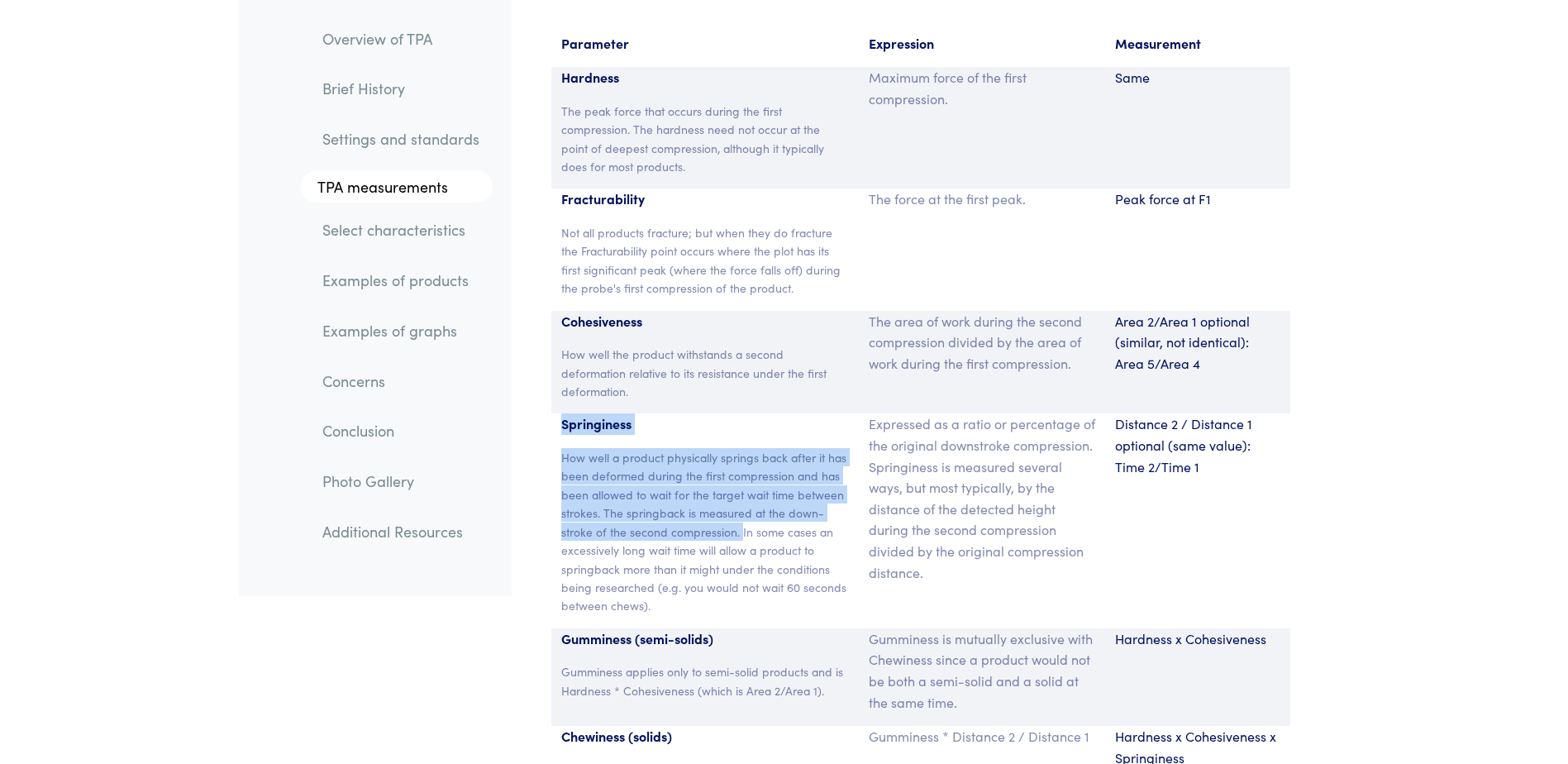
drag, startPoint x: 562, startPoint y: 399, endPoint x: 741, endPoint y: 507, distance: 209.1
click at [741, 507] on div "Springiness How well a product physically springs back after it has been deform…" at bounding box center [705, 520] width 308 height 214
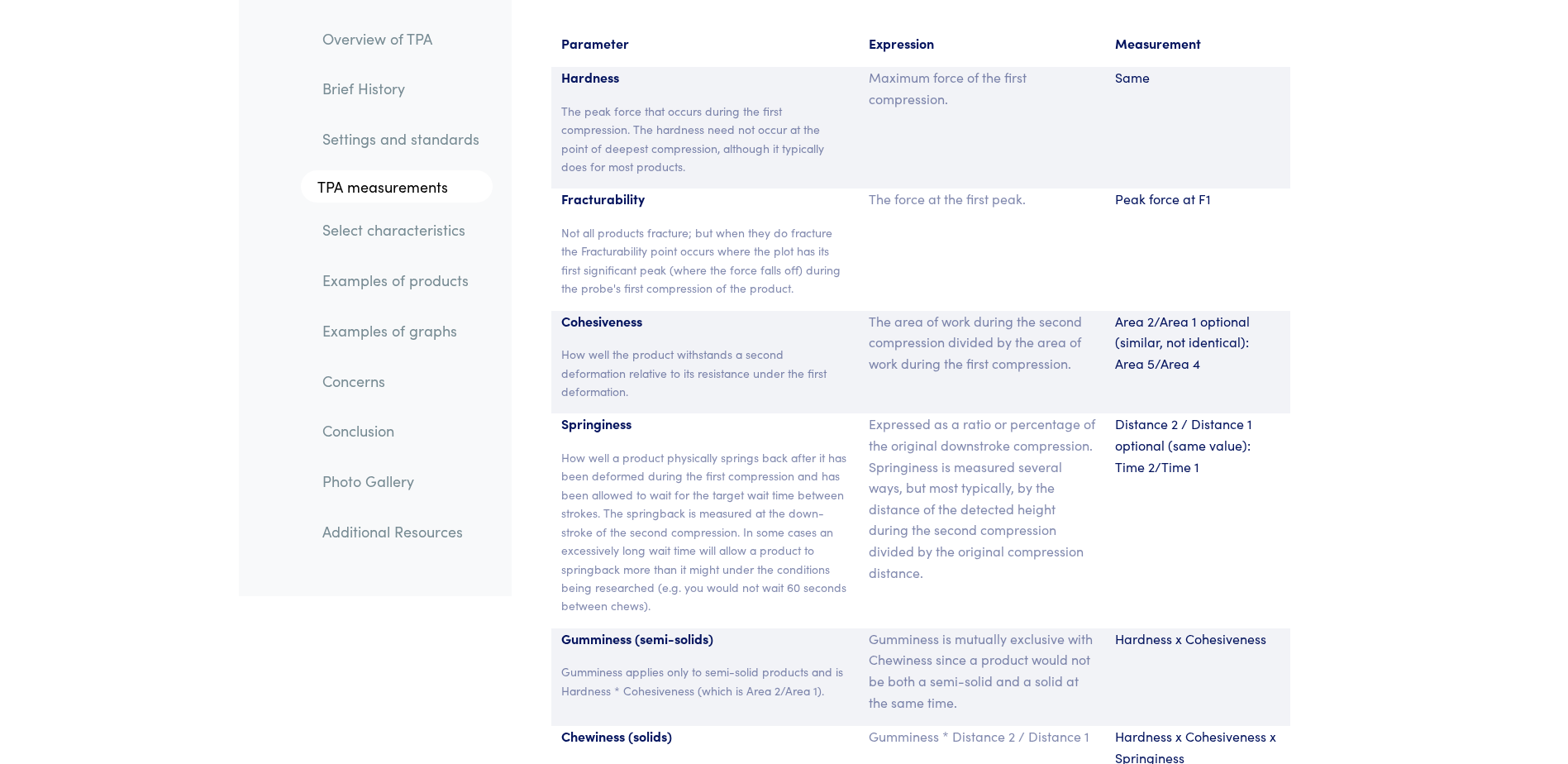
click at [911, 477] on p "Expressed as a ratio or percentage of the original downstroke compression. Spri…" at bounding box center [982, 498] width 227 height 170
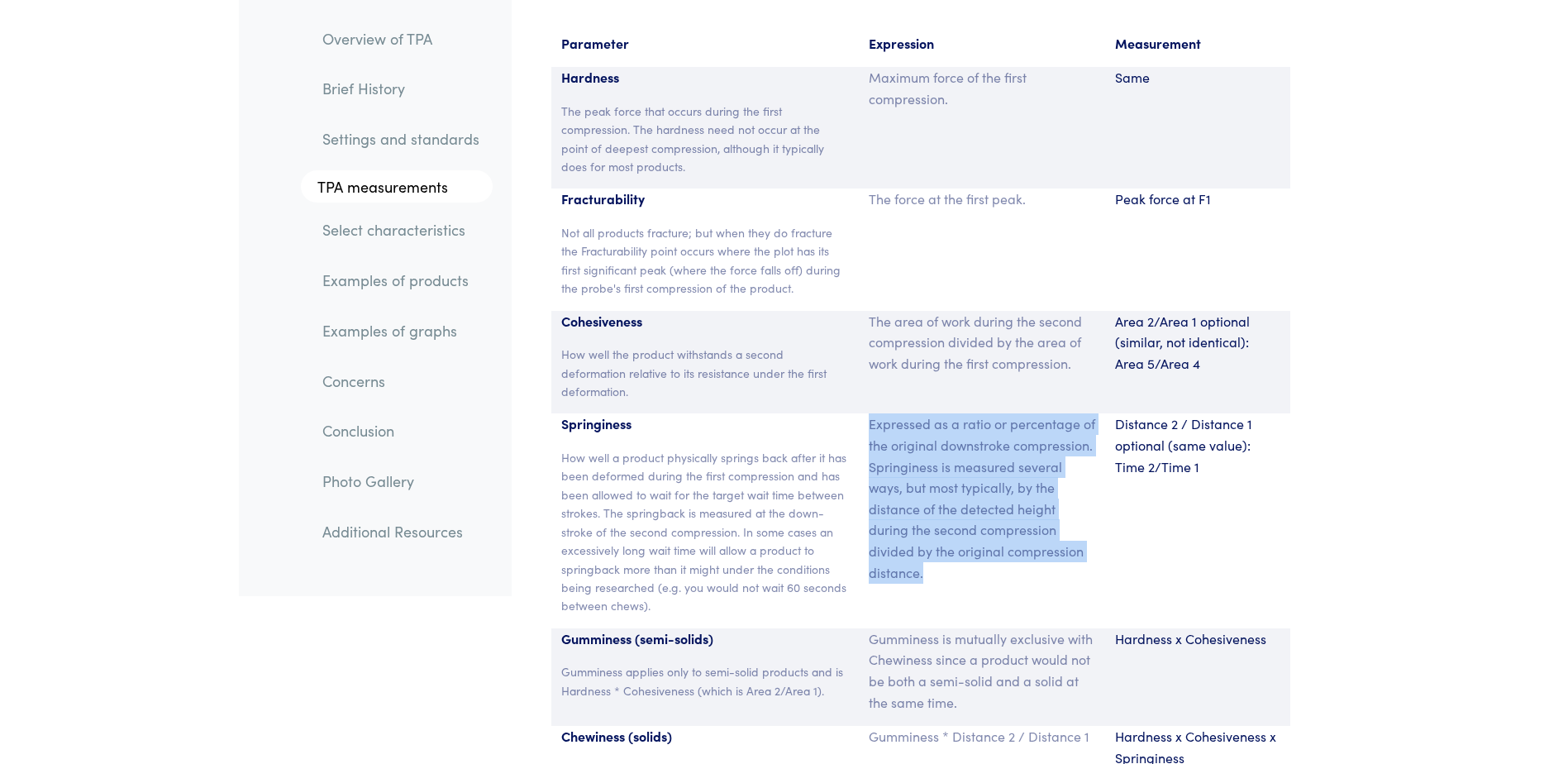
drag, startPoint x: 866, startPoint y: 399, endPoint x: 947, endPoint y: 560, distance: 180.2
click at [947, 560] on div "Expressed as a ratio or percentage of the original downstroke compression. Spri…" at bounding box center [982, 520] width 246 height 214
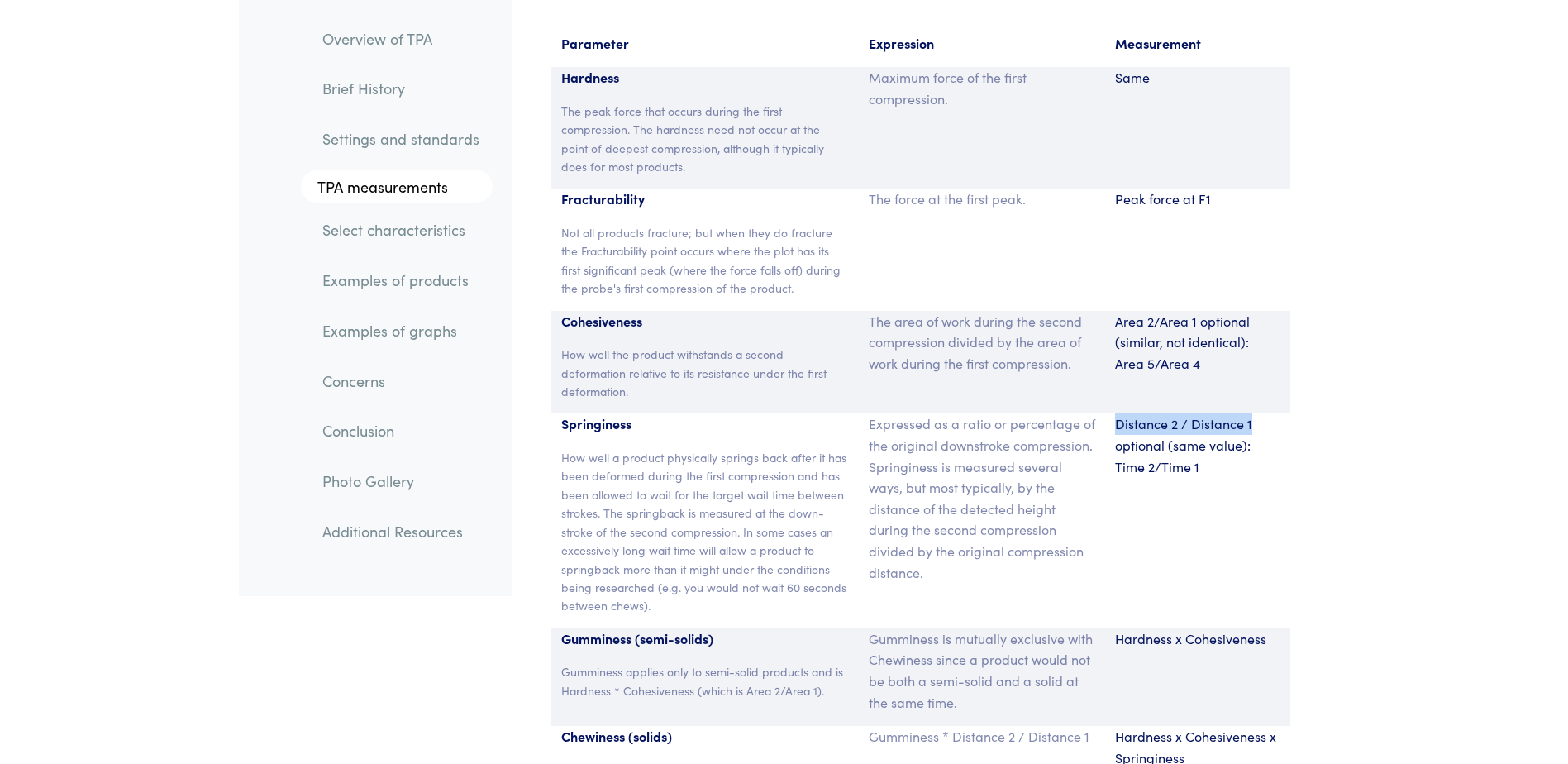
drag, startPoint x: 1116, startPoint y: 395, endPoint x: 1272, endPoint y: 395, distance: 156.0
click at [1272, 413] on p "Distance 2 / Distance 1 optional (same value): Time 2/Time 1" at bounding box center [1197, 444] width 165 height 63
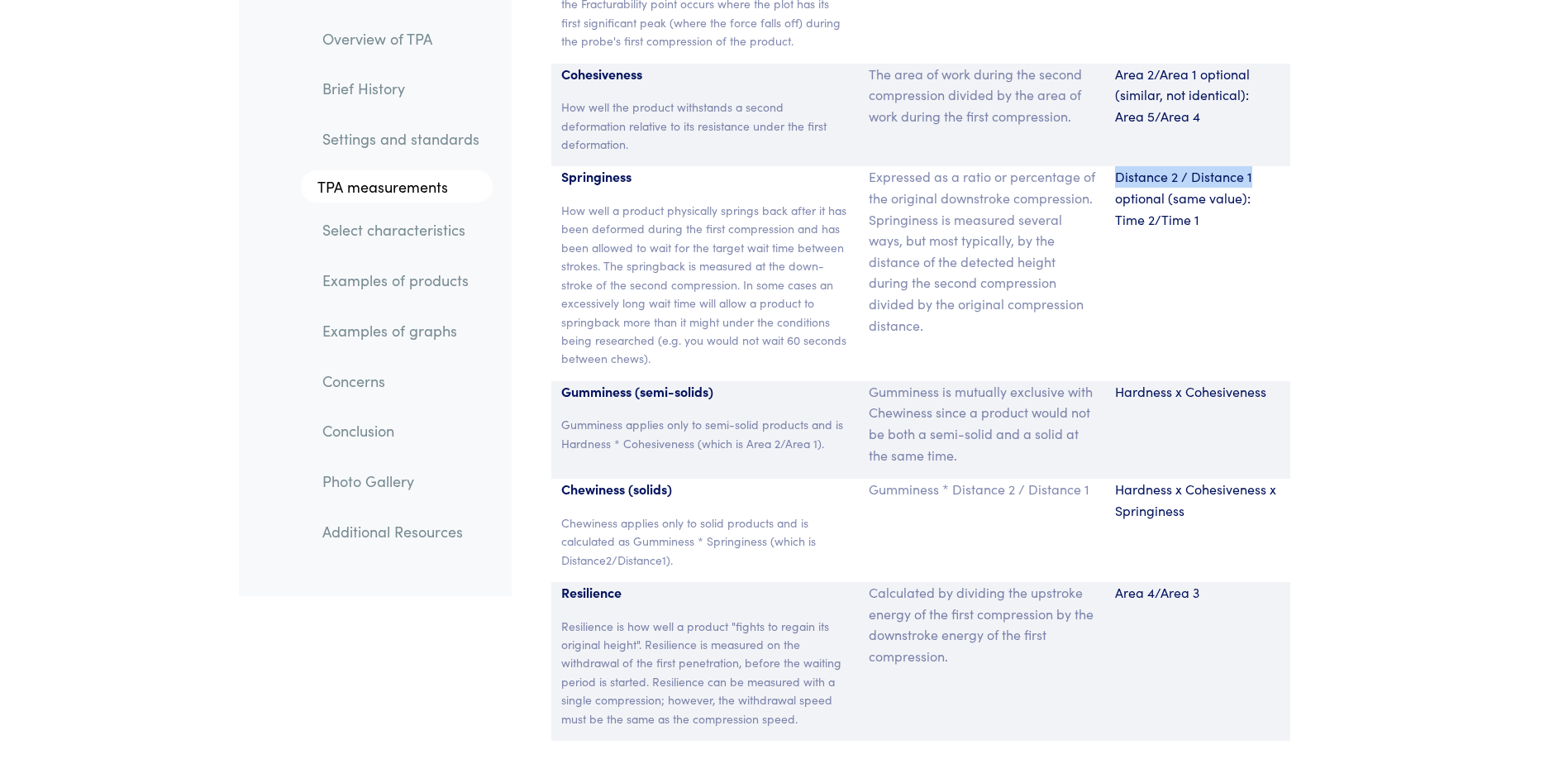
scroll to position [11154, 0]
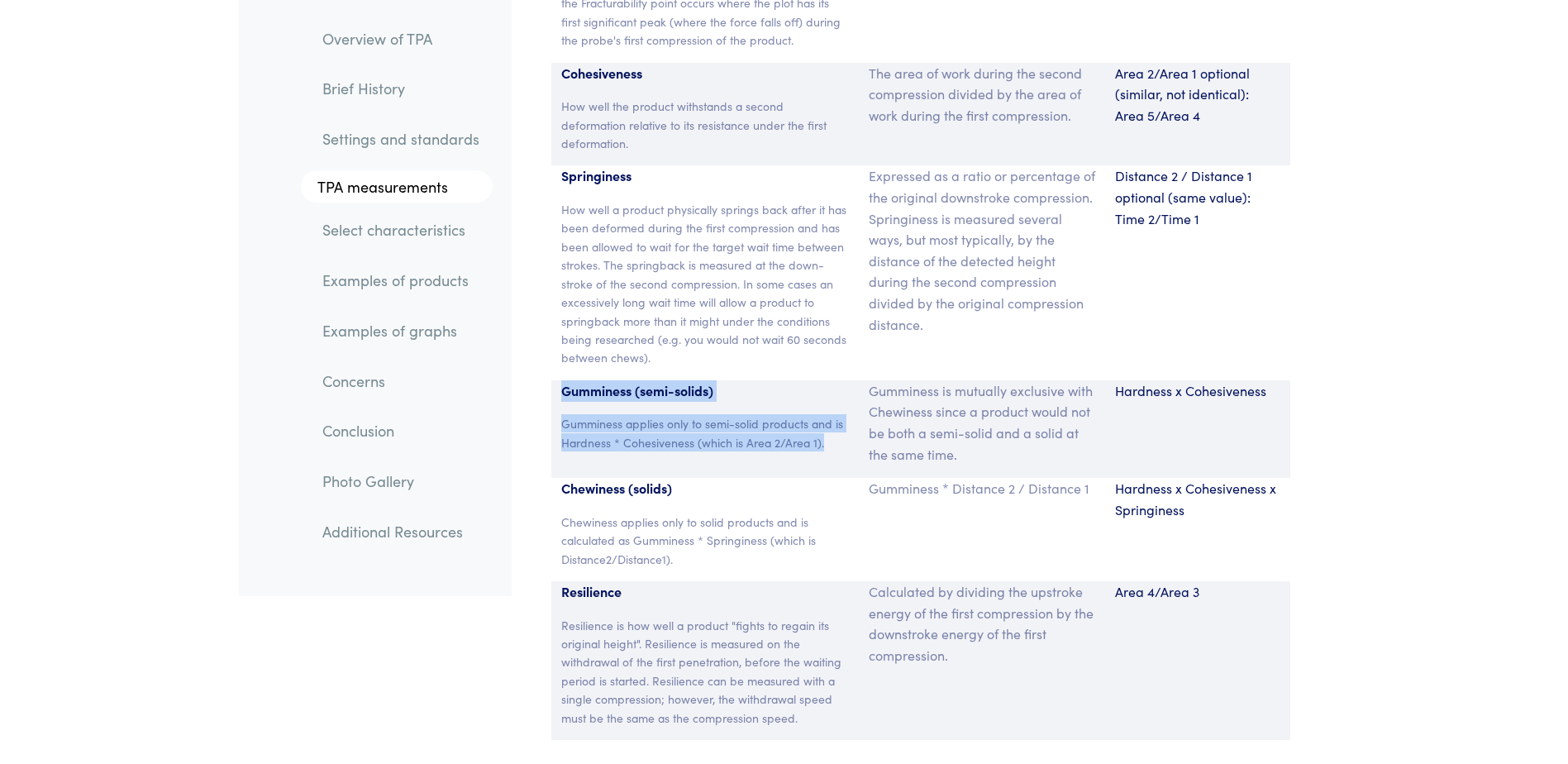
drag, startPoint x: 562, startPoint y: 367, endPoint x: 845, endPoint y: 429, distance: 289.7
click at [845, 429] on div "Gumminess (semi-solids) Gumminess applies only to semi-solid products and is Ha…" at bounding box center [705, 428] width 308 height 97
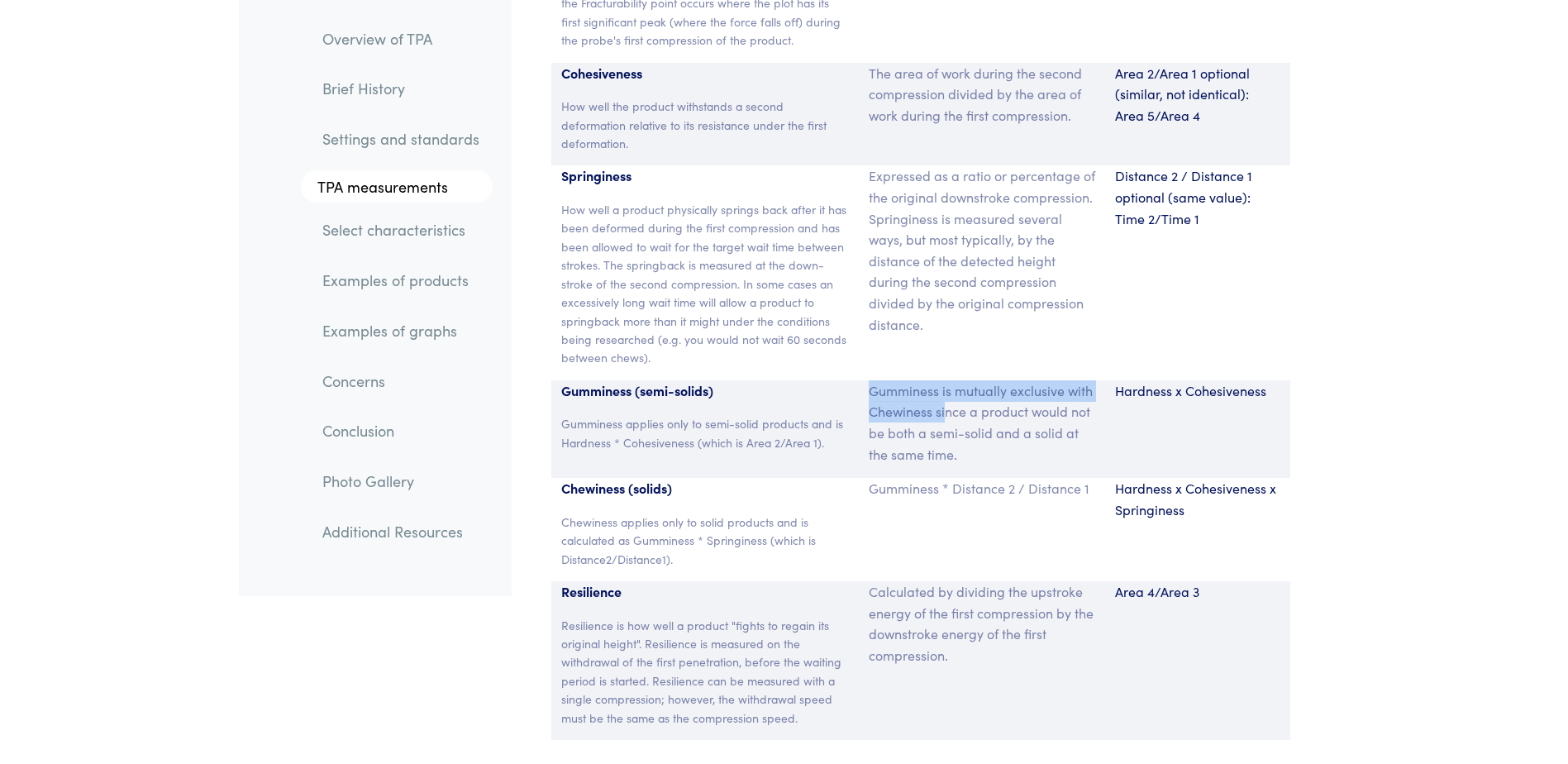
drag, startPoint x: 872, startPoint y: 366, endPoint x: 946, endPoint y: 392, distance: 78.4
click at [946, 392] on p "Gumminess is mutually exclusive with Chewiness since a product would not be bot…" at bounding box center [982, 422] width 227 height 84
click at [975, 419] on p "Gumminess is mutually exclusive with Chewiness since a product would not be bot…" at bounding box center [982, 422] width 227 height 84
drag, startPoint x: 871, startPoint y: 362, endPoint x: 959, endPoint y: 428, distance: 110.0
click at [959, 428] on p "Gumminess is mutually exclusive with Chewiness since a product would not be bot…" at bounding box center [982, 422] width 227 height 84
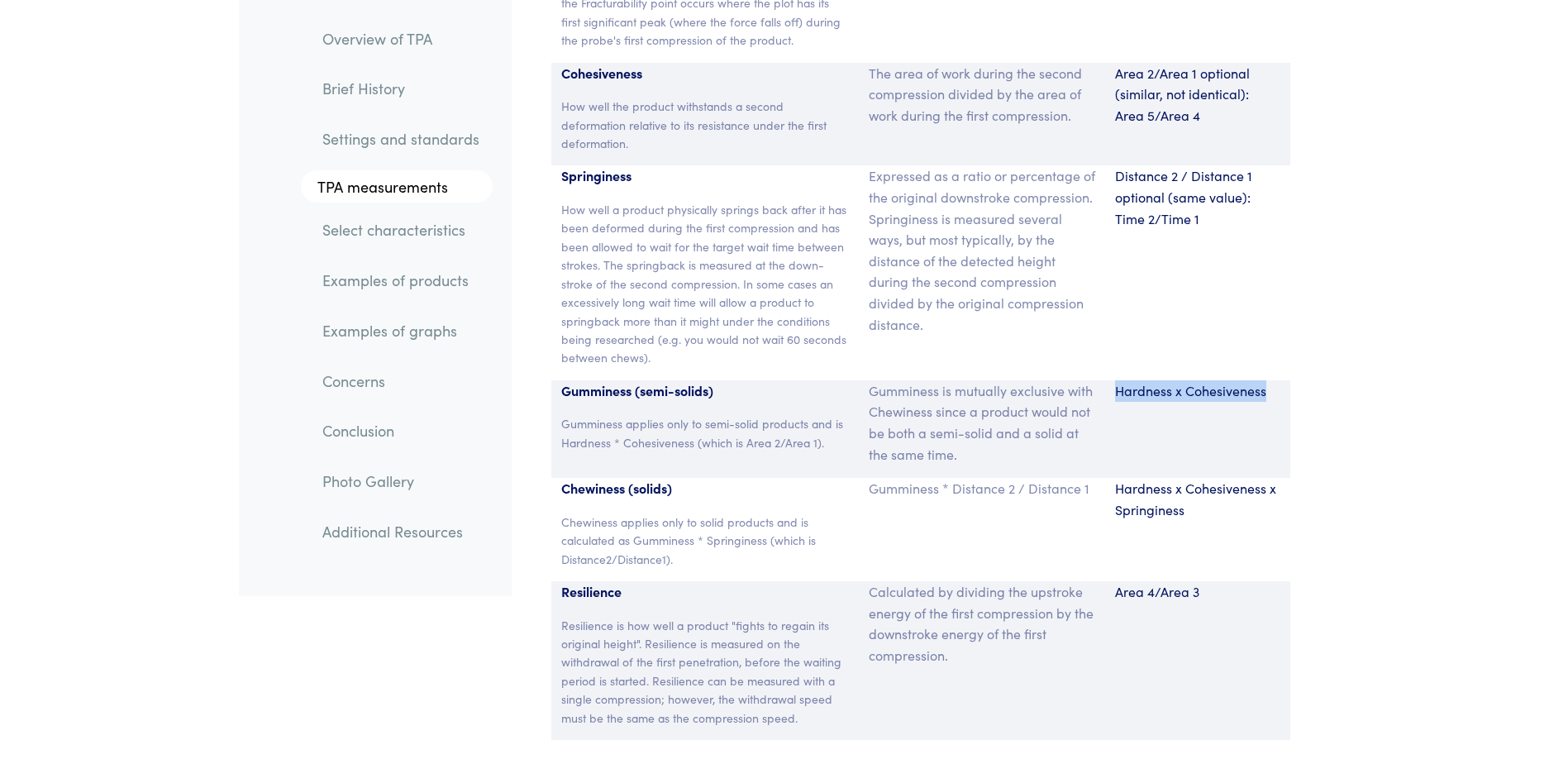
drag, startPoint x: 1116, startPoint y: 371, endPoint x: 1281, endPoint y: 363, distance: 165.2
click at [1281, 380] on div "Hardness x Cohesiveness" at bounding box center [1197, 428] width 185 height 97
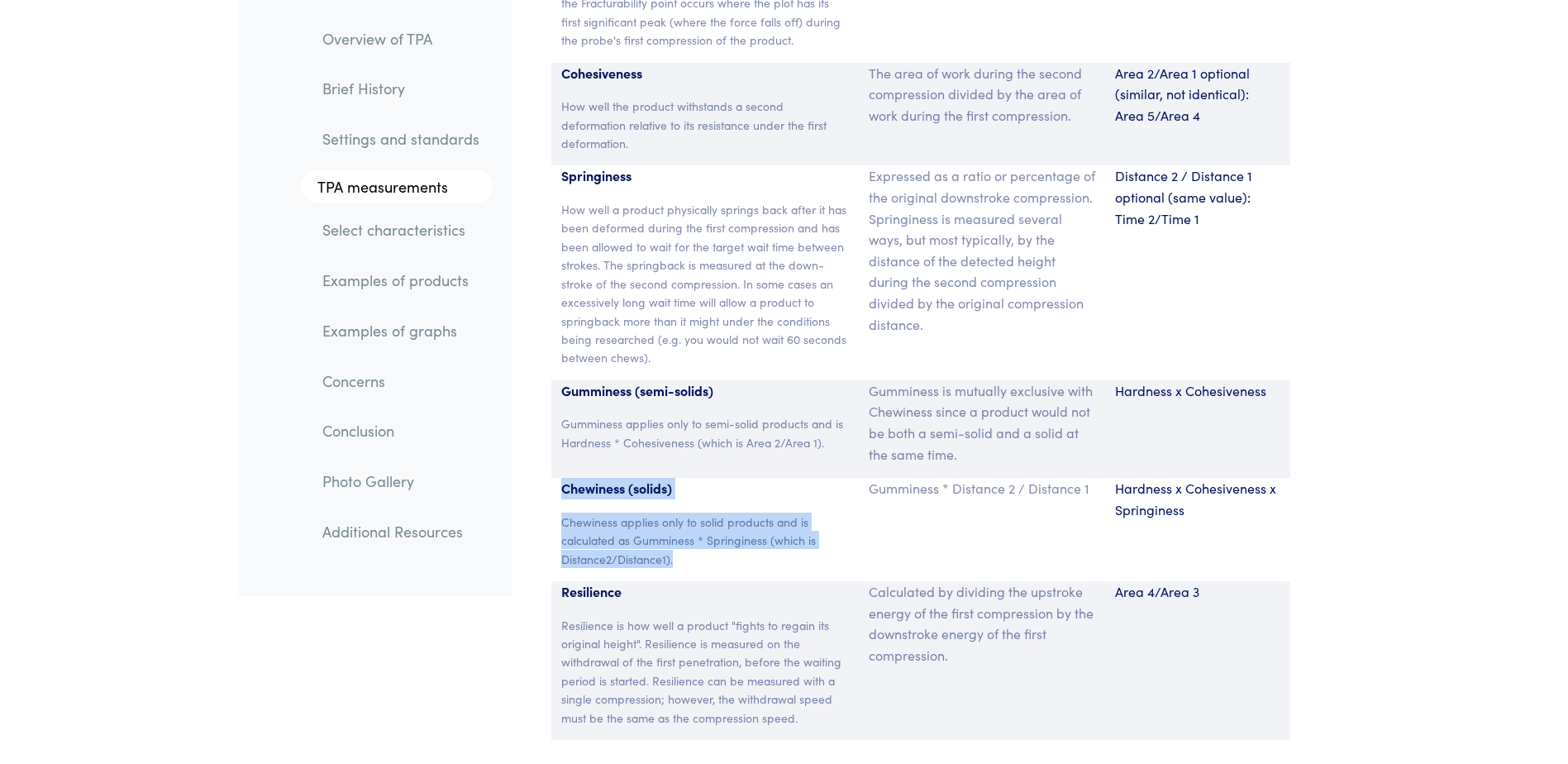
drag, startPoint x: 563, startPoint y: 462, endPoint x: 712, endPoint y: 541, distance: 168.6
click at [712, 541] on div "Chewiness (solids) Chewiness applies only to solid products and is calculated a…" at bounding box center [705, 529] width 308 height 104
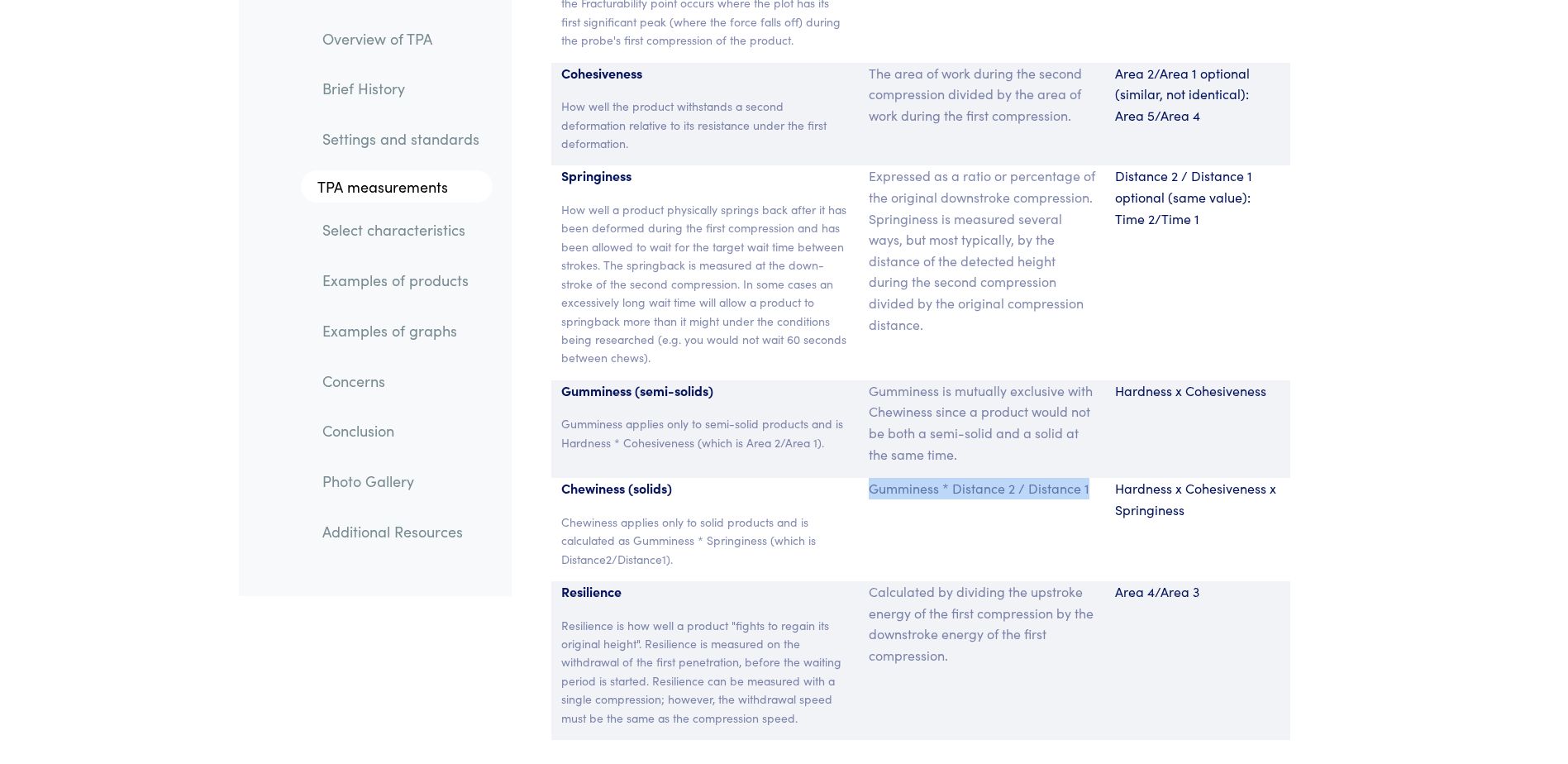
drag, startPoint x: 872, startPoint y: 468, endPoint x: 1093, endPoint y: 466, distance: 221.0
click at [1093, 478] on p "Gumminess * Distance 2 / Distance 1" at bounding box center [982, 488] width 227 height 21
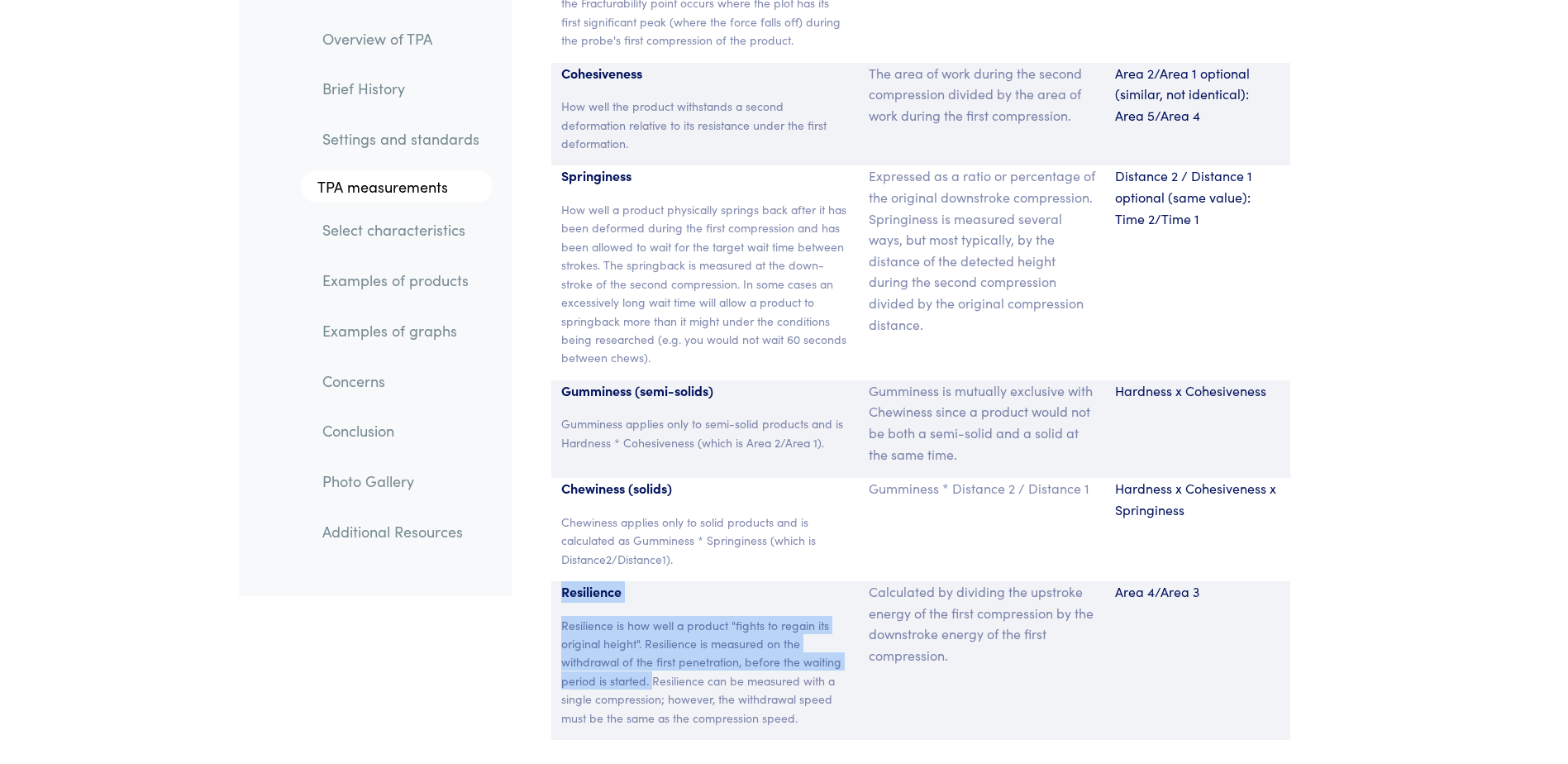
drag, startPoint x: 563, startPoint y: 569, endPoint x: 651, endPoint y: 652, distance: 121.0
click at [651, 652] on div "Resilience Resilience is how well a product "fights to regain its original heig…" at bounding box center [705, 660] width 308 height 159
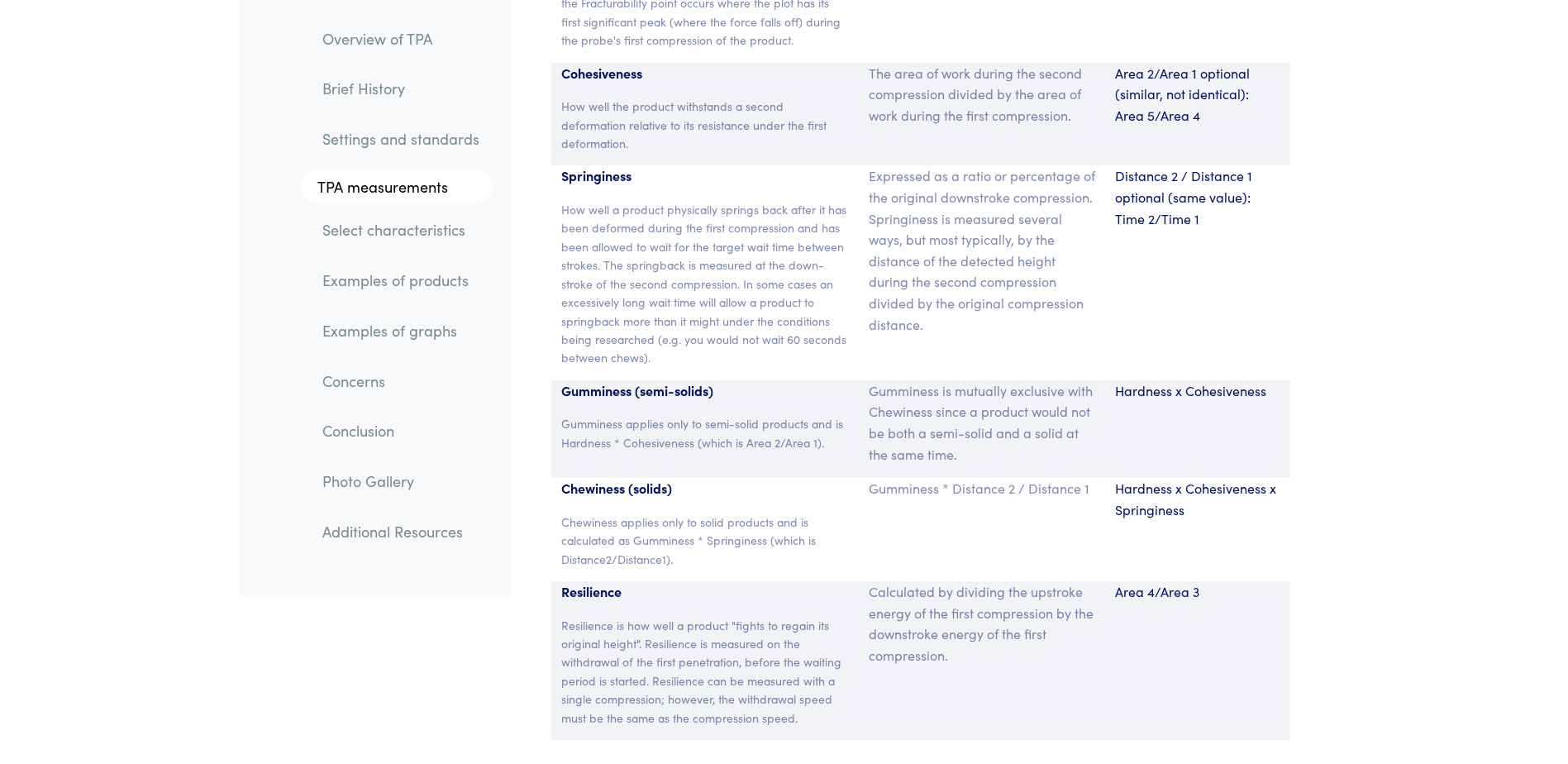
click at [951, 619] on p "Calculated by dividing the upstroke energy of the first compression by the down…" at bounding box center [982, 623] width 227 height 84
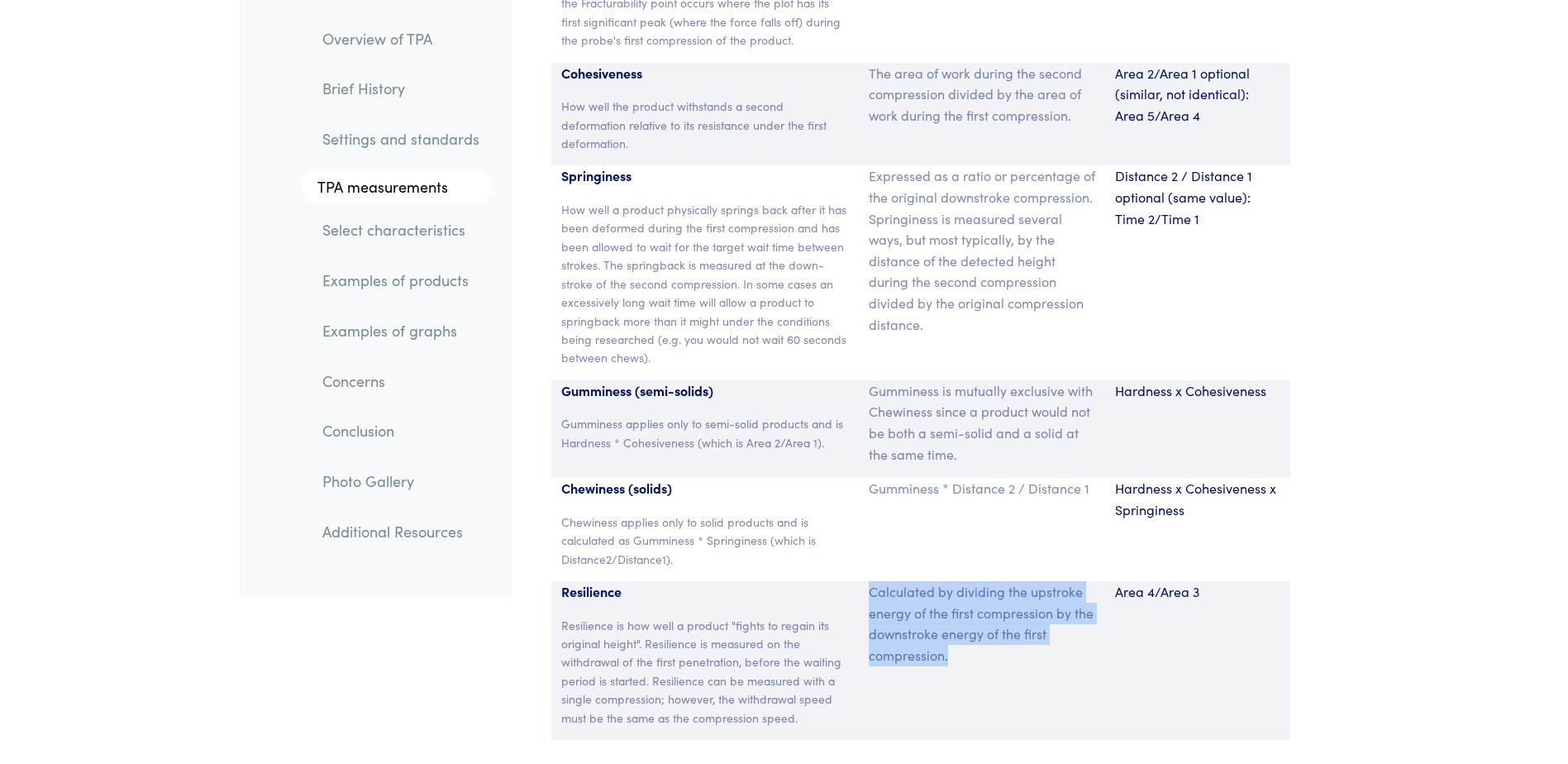
drag, startPoint x: 980, startPoint y: 631, endPoint x: 863, endPoint y: 574, distance: 130.1
click at [863, 581] on div "Calculated by dividing the upstroke energy of the first compression by the down…" at bounding box center [982, 660] width 246 height 159
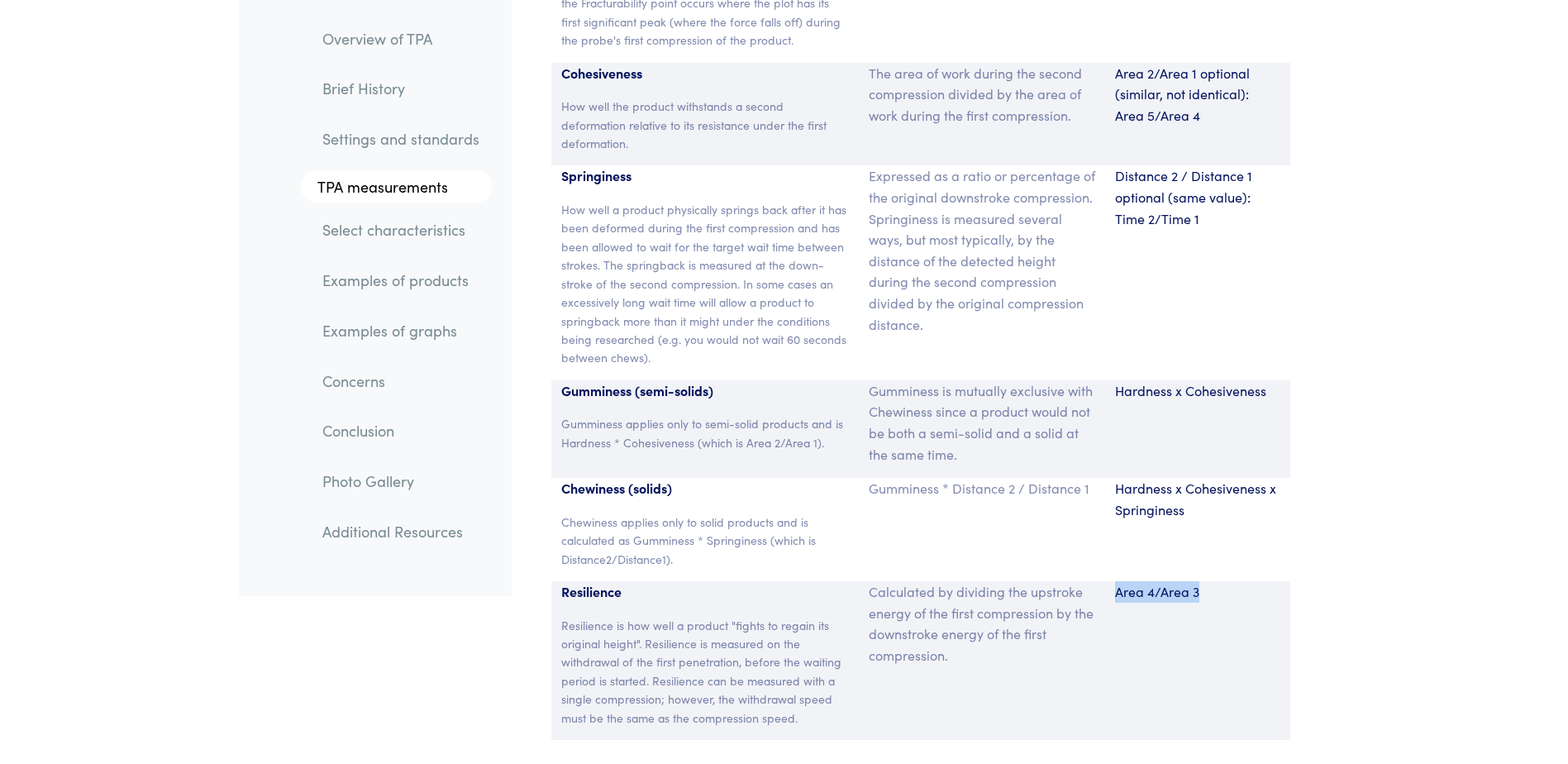
drag, startPoint x: 1121, startPoint y: 571, endPoint x: 1214, endPoint y: 570, distance: 93.0
click at [1214, 581] on p "Area 4/Area 3" at bounding box center [1197, 592] width 165 height 21
drag, startPoint x: 1120, startPoint y: 463, endPoint x: 1227, endPoint y: 493, distance: 111.1
click at [1227, 493] on p "Hardness x Cohesiveness x Springiness" at bounding box center [1197, 498] width 165 height 42
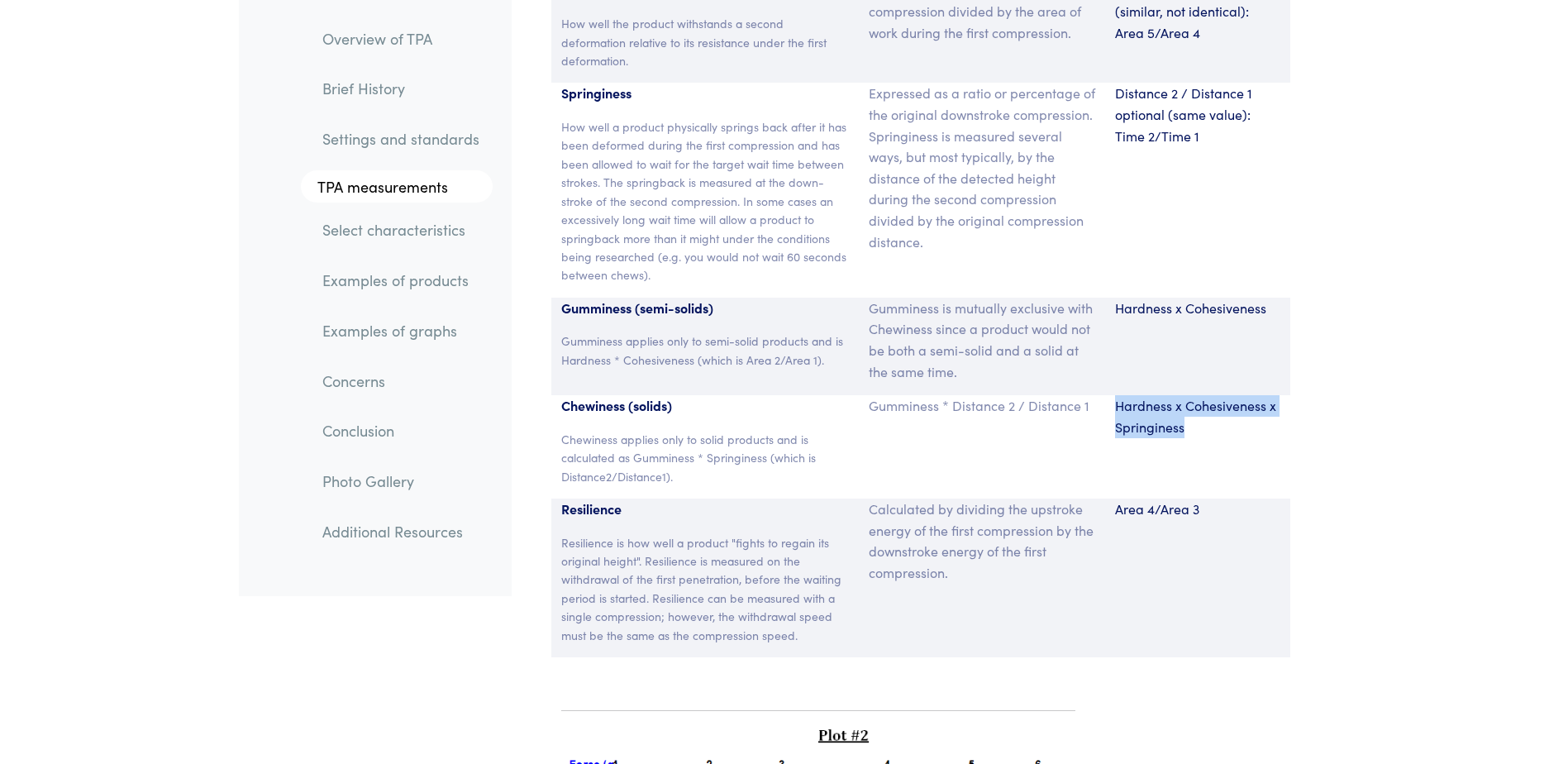
scroll to position [11732, 0]
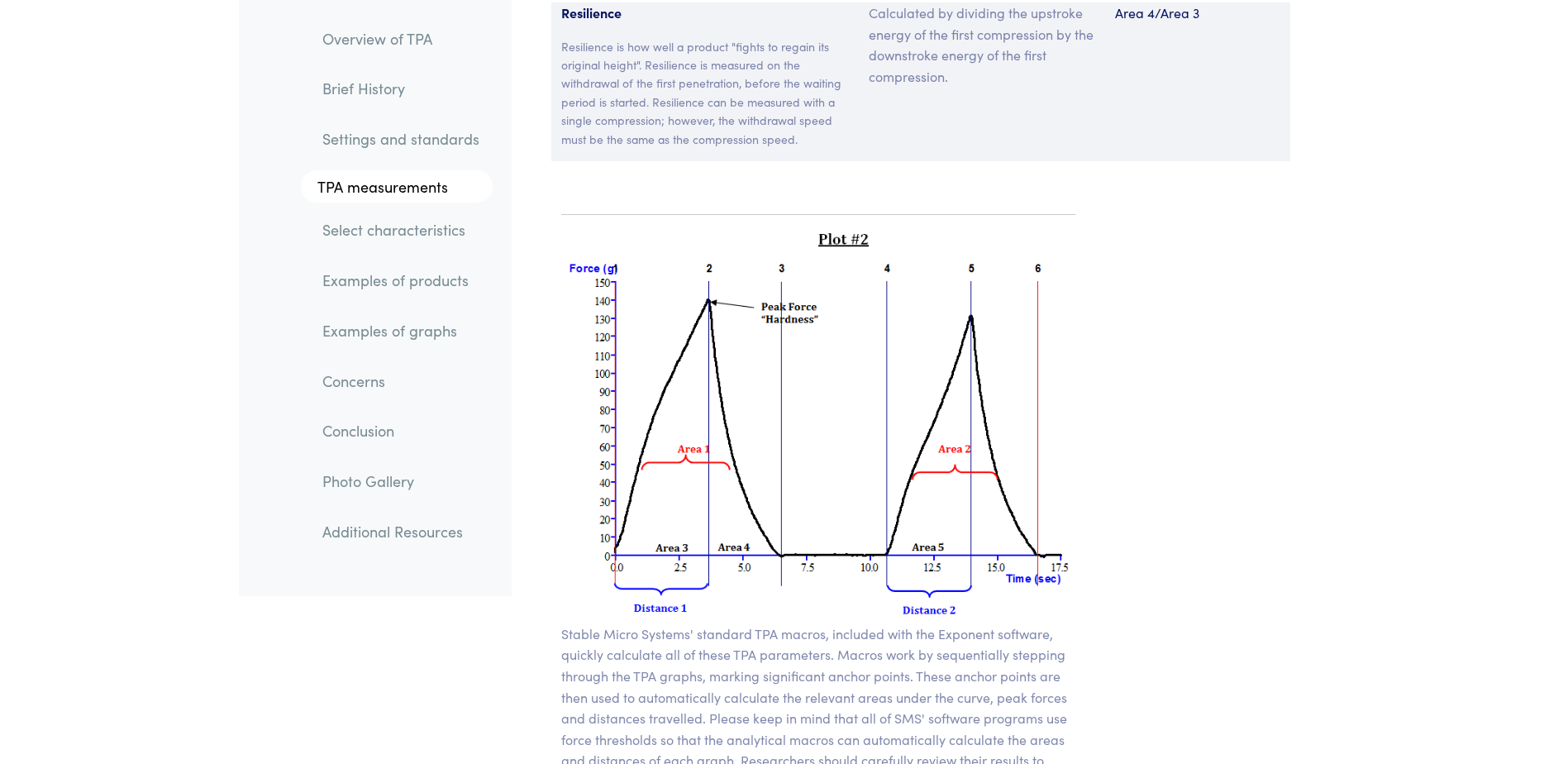
click at [817, 461] on img at bounding box center [819, 426] width 515 height 395
drag, startPoint x: 817, startPoint y: 461, endPoint x: 787, endPoint y: 468, distance: 30.8
click at [787, 468] on img at bounding box center [819, 426] width 515 height 395
